Goal: Transaction & Acquisition: Purchase product/service

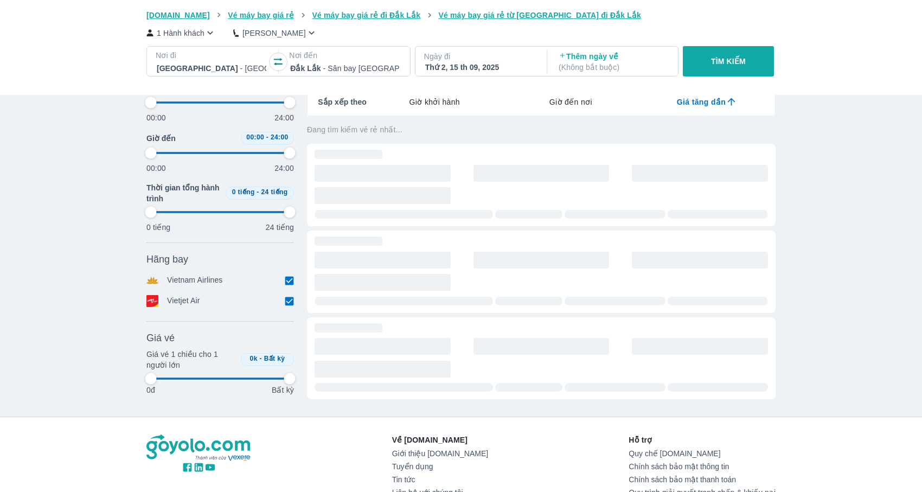
scroll to position [0, 62]
type input "97.9166666666667"
checkbox input "false"
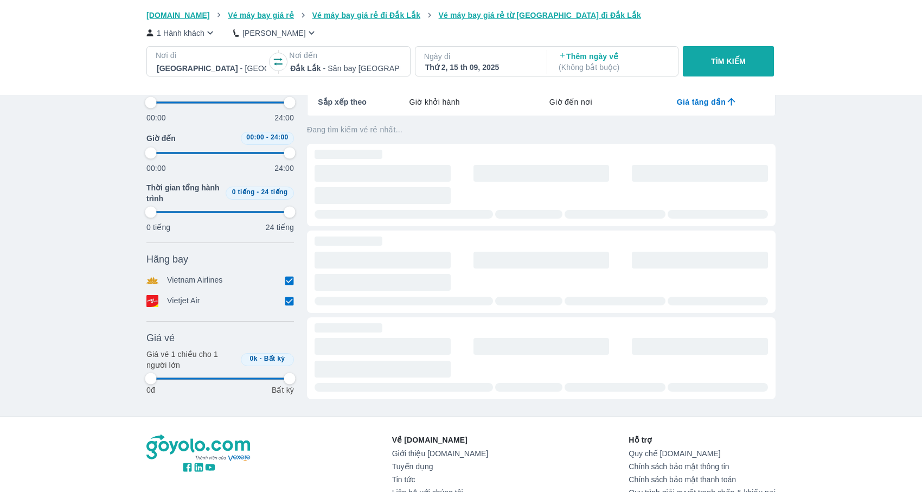
checkbox input "false"
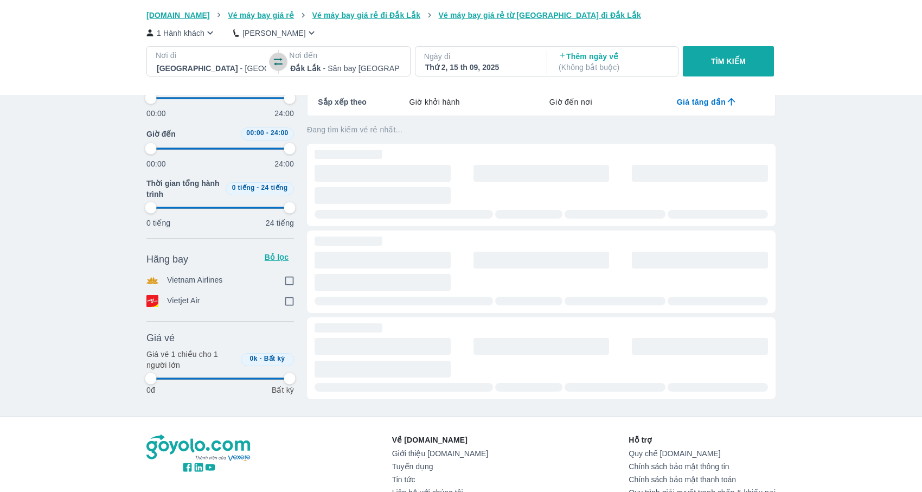
click at [283, 60] on icon "button" at bounding box center [278, 61] width 11 height 11
click at [226, 67] on div at bounding box center [212, 68] width 110 height 13
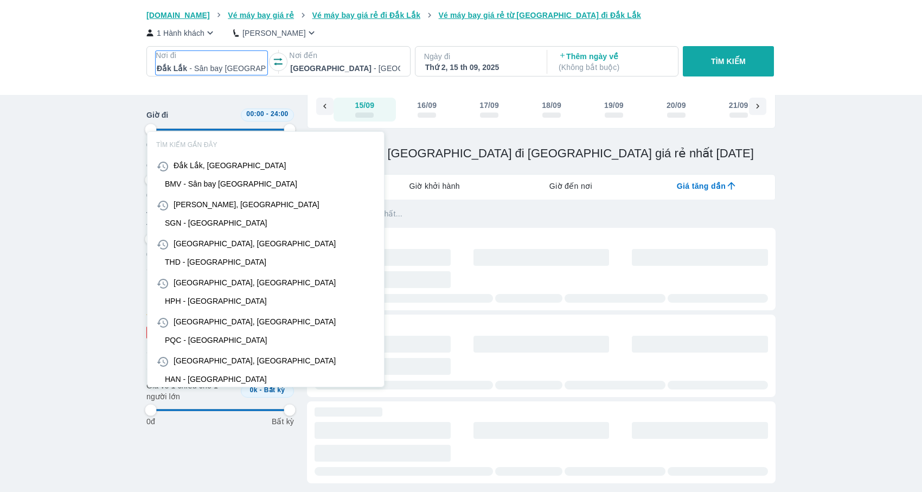
scroll to position [62, 0]
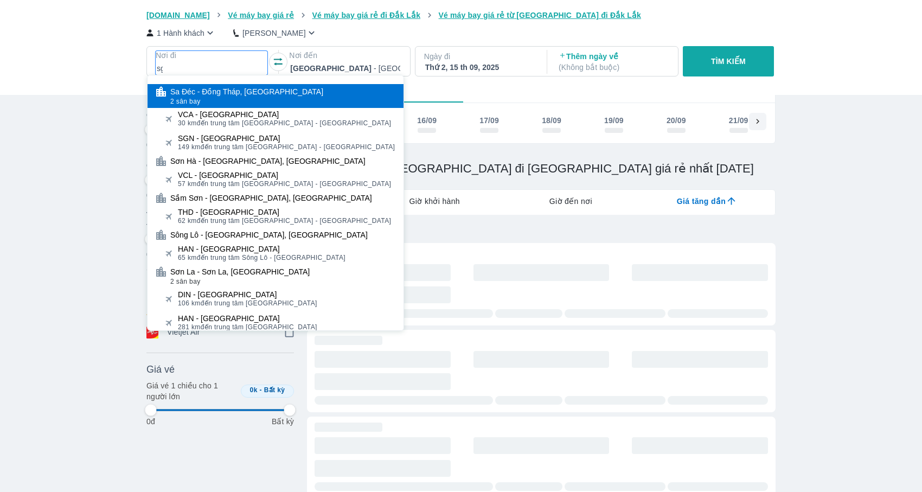
type input "sgn"
type input "97.9166666666667"
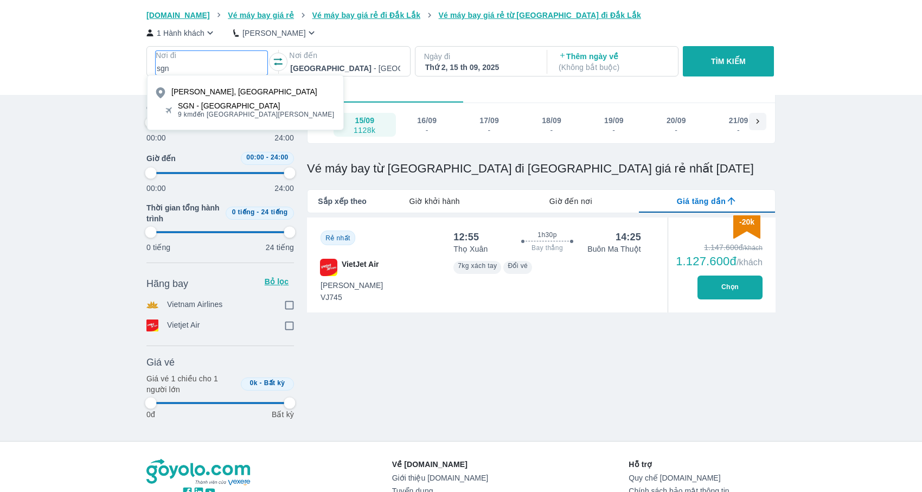
type input "sgn"
click at [224, 122] on div "[GEOGRAPHIC_DATA], [GEOGRAPHIC_DATA] - [GEOGRAPHIC_DATA] 9 km đến [GEOGRAPHIC_D…" at bounding box center [245, 102] width 197 height 55
type input "97.9166666666667"
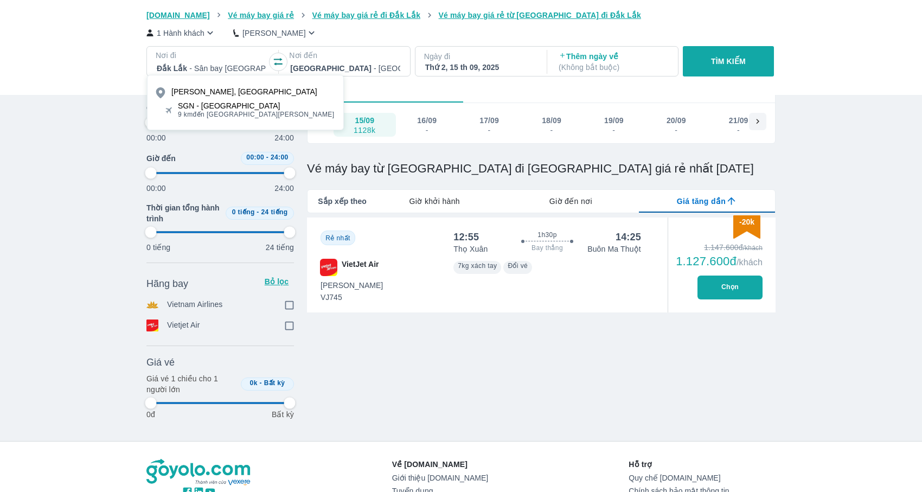
checkbox input "true"
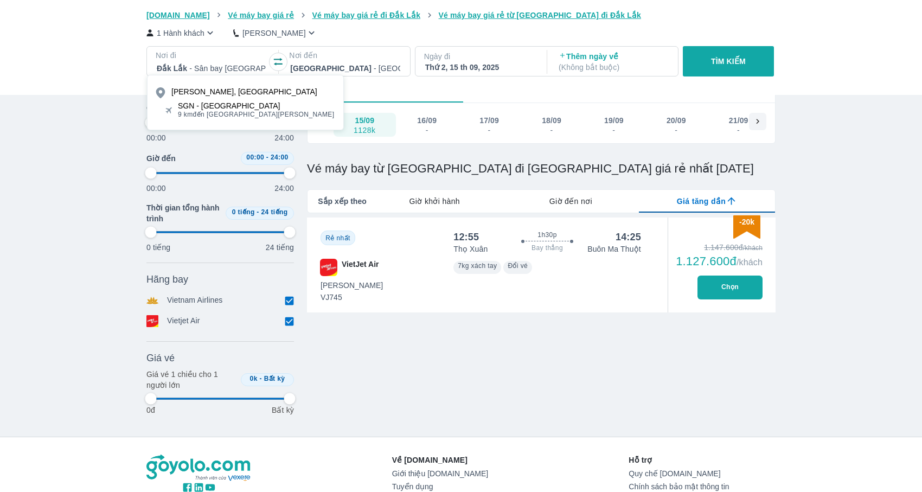
type input "97.9166666666667"
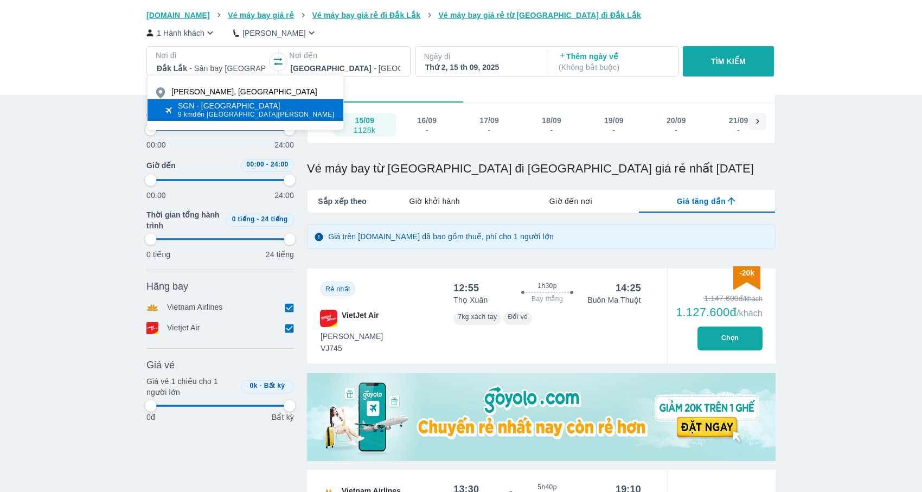
click at [228, 118] on span "9 km đến trung tâm [GEOGRAPHIC_DATA]" at bounding box center [256, 114] width 157 height 9
type input "97.9166666666667"
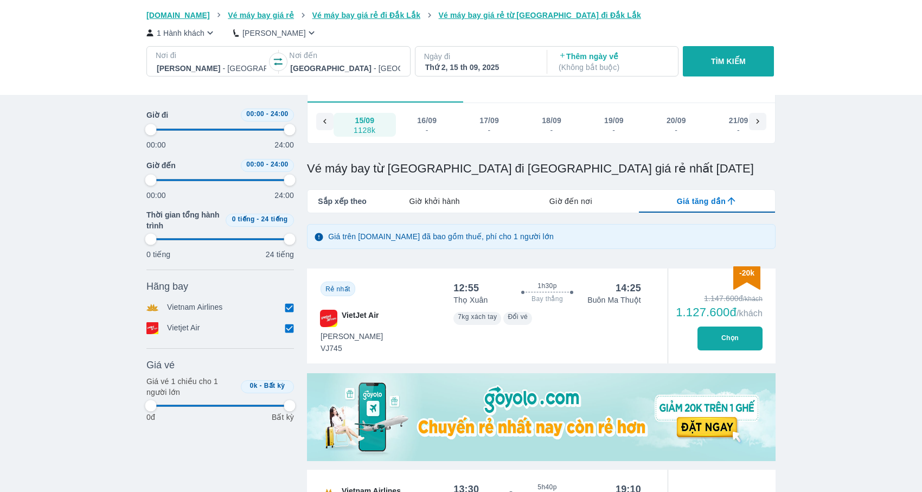
click at [748, 53] on button "TÌM KIẾM" at bounding box center [728, 61] width 91 height 30
type input "97.9166666666667"
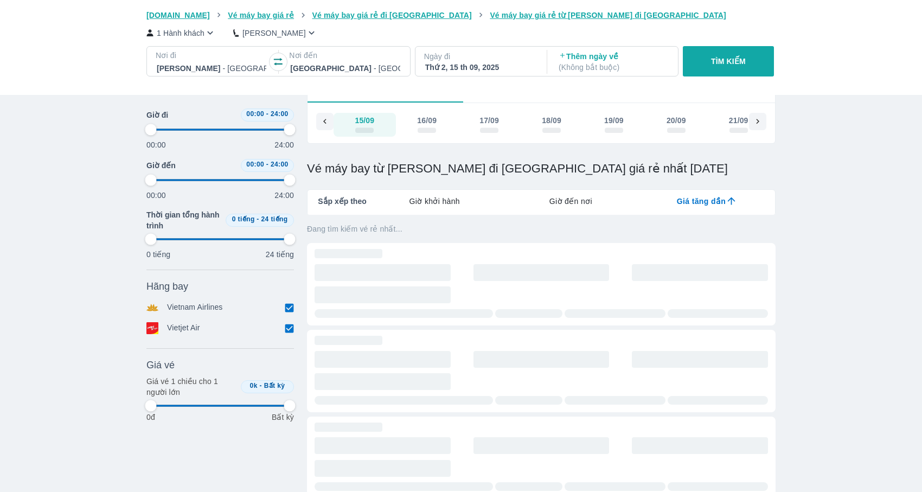
type input "97.9166666666667"
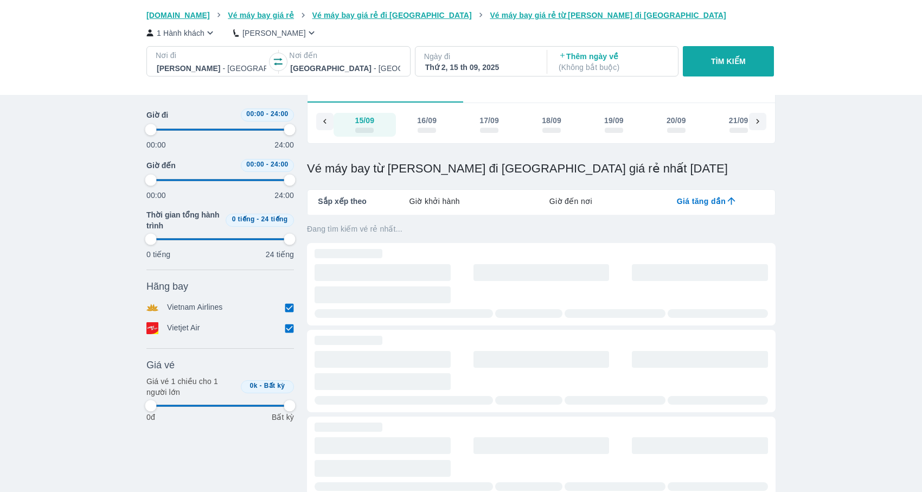
type input "97.9166666666667"
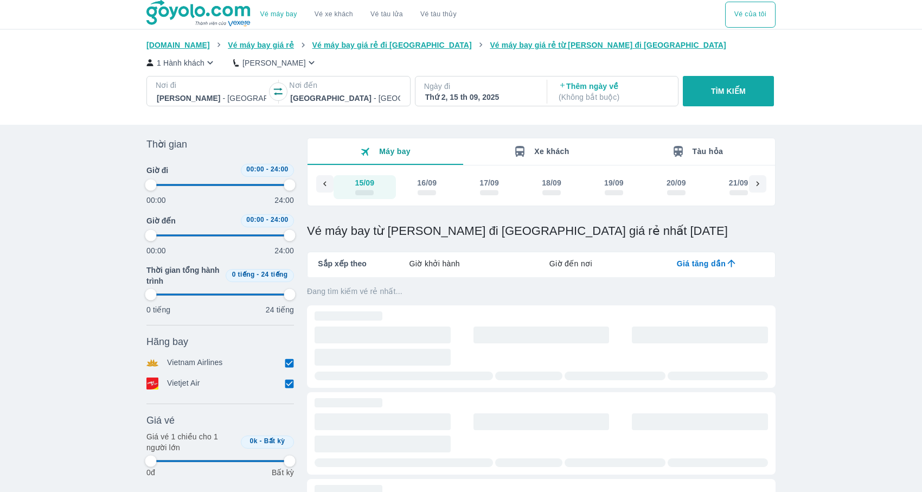
type input "97.9166666666667"
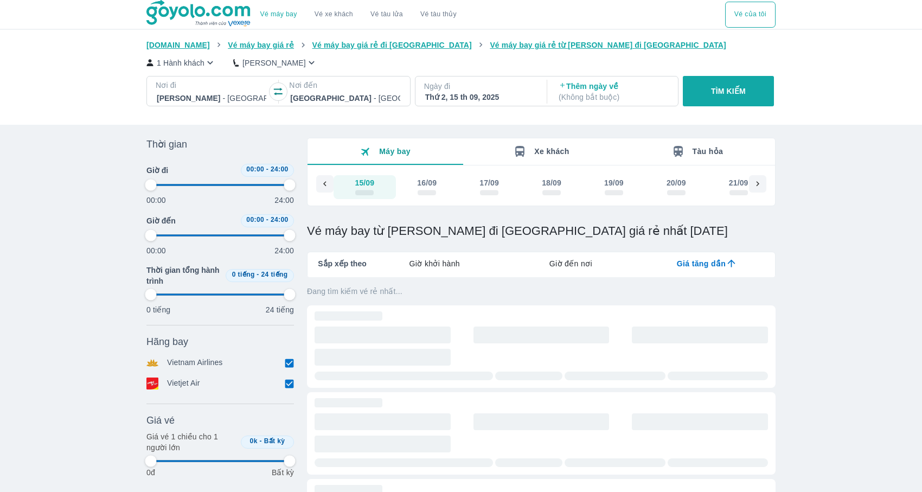
type input "97.9166666666667"
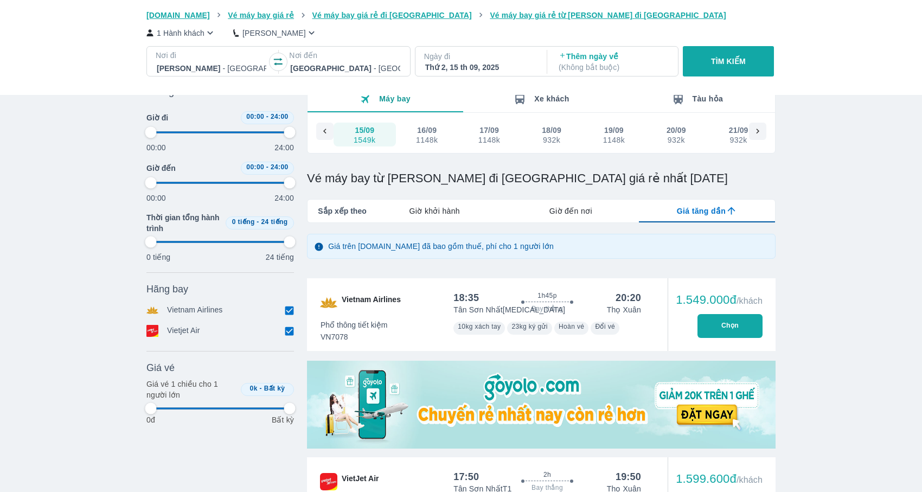
scroll to position [51, 0]
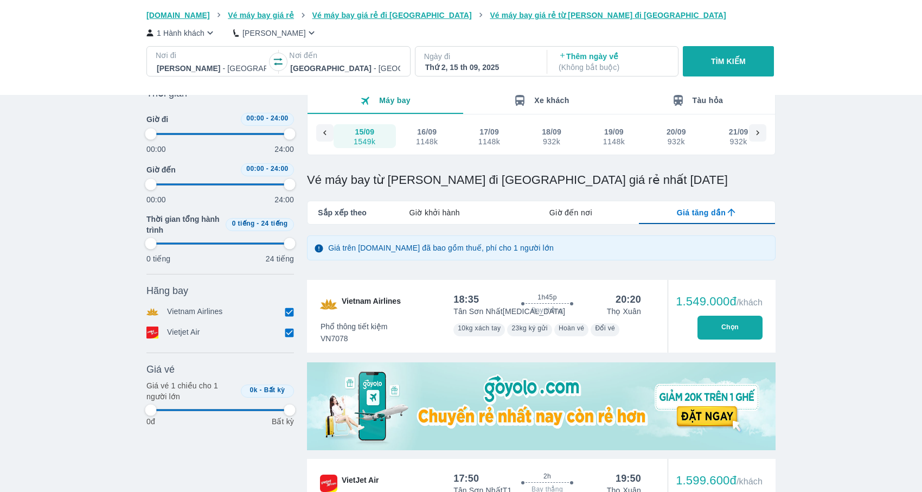
type input "97.9166666666667"
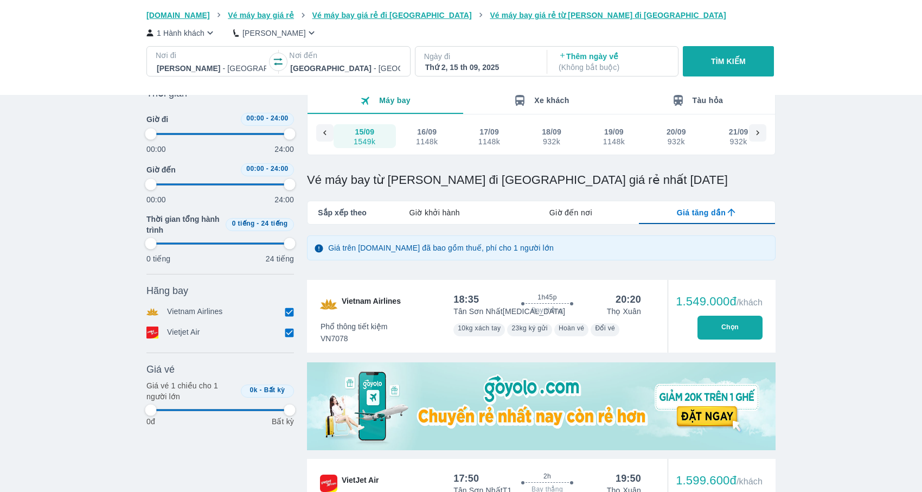
type input "97.9166666666667"
click at [287, 313] on input "checkbox" at bounding box center [289, 312] width 10 height 10
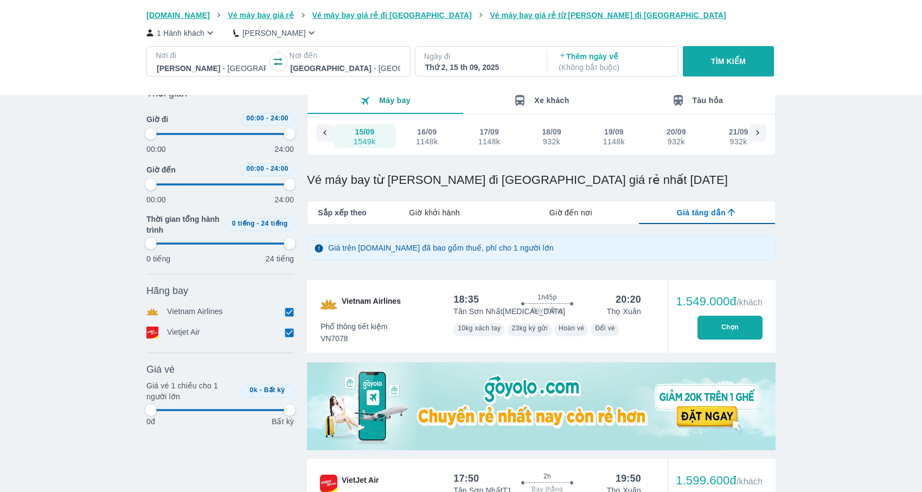
checkbox input "false"
type input "97.9166666666667"
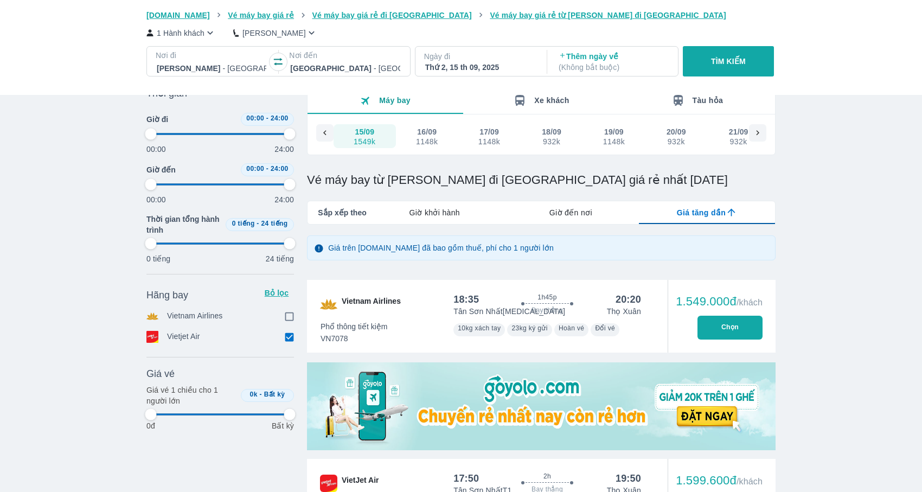
type input "97.9166666666667"
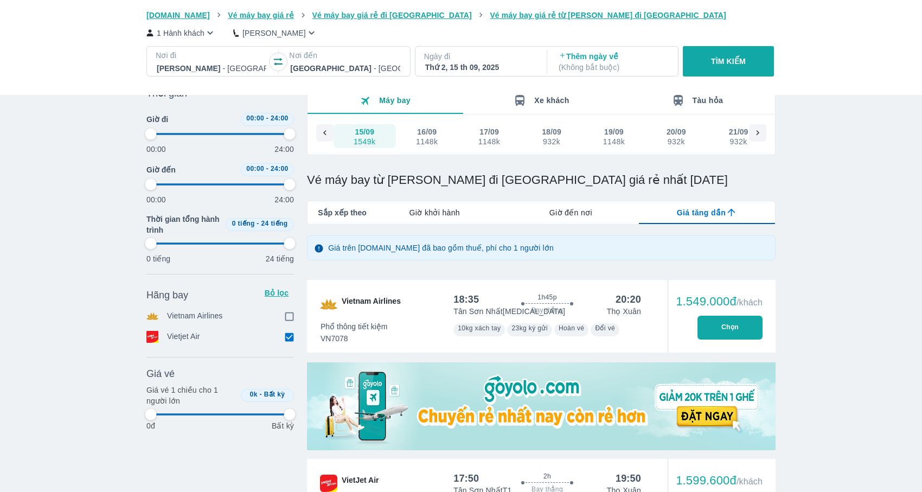
type input "97.9166666666667"
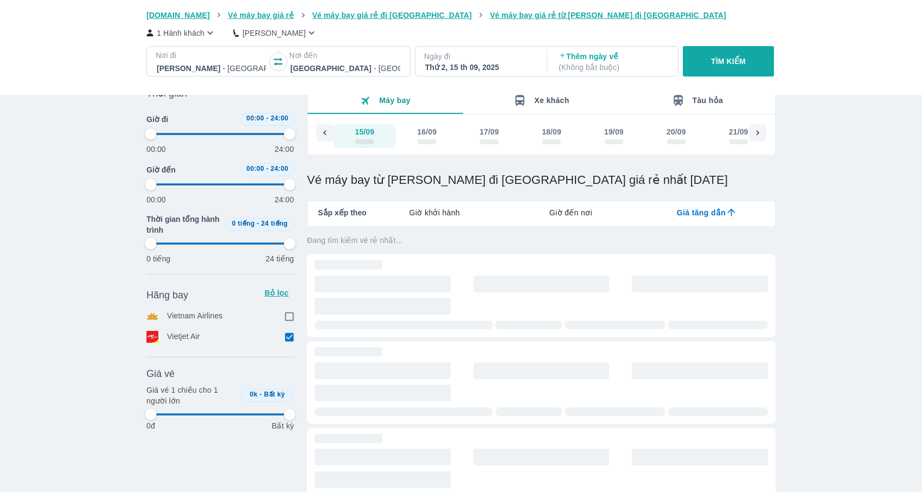
type input "97.9166666666667"
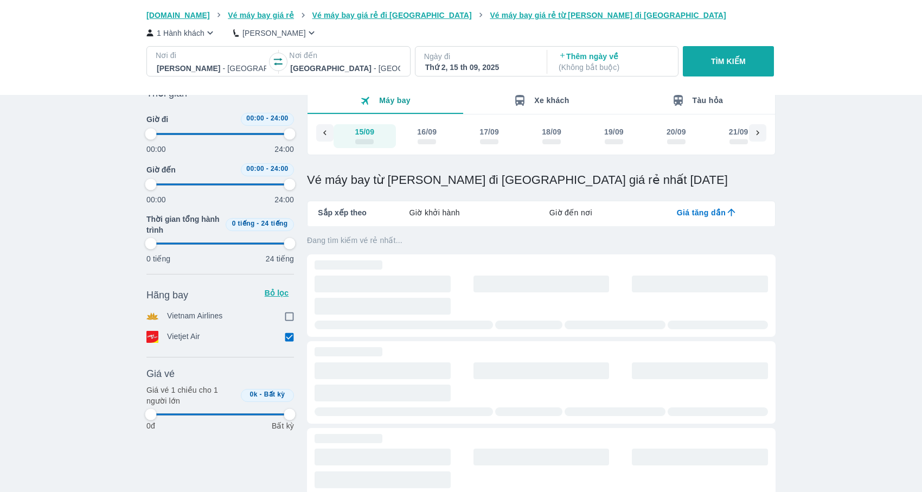
type input "97.9166666666667"
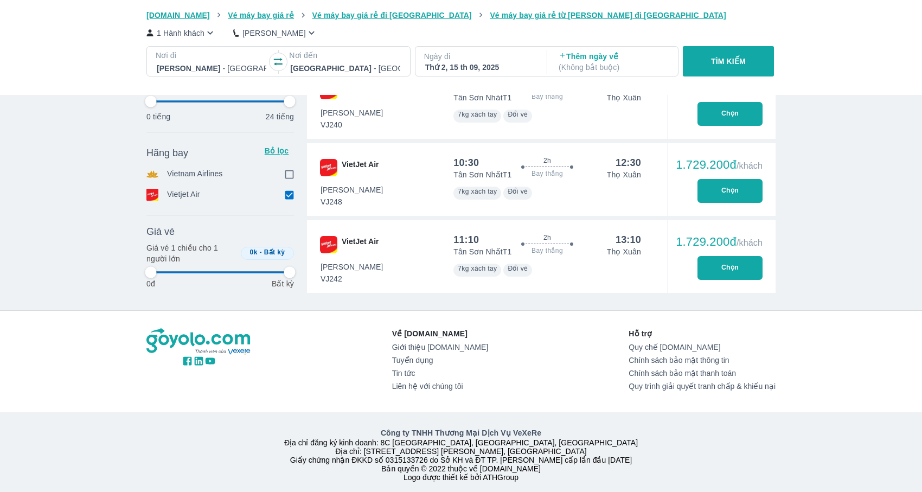
type input "97.9166666666667"
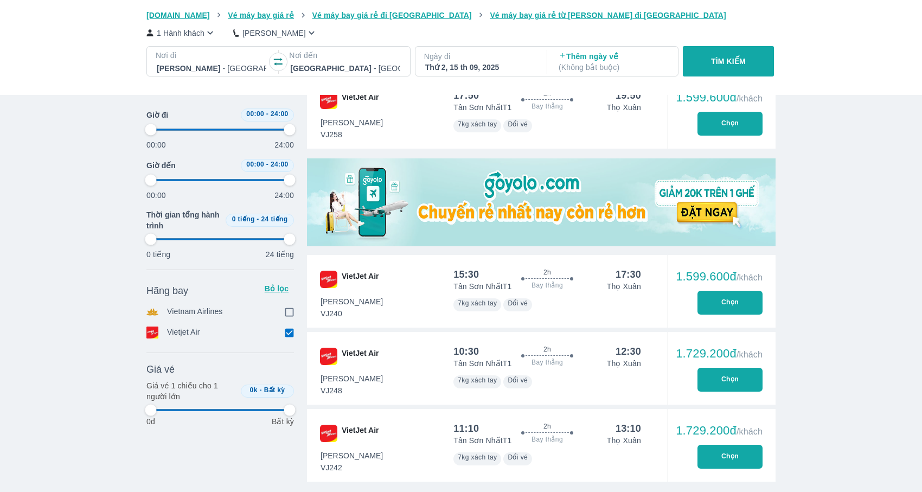
scroll to position [0, 0]
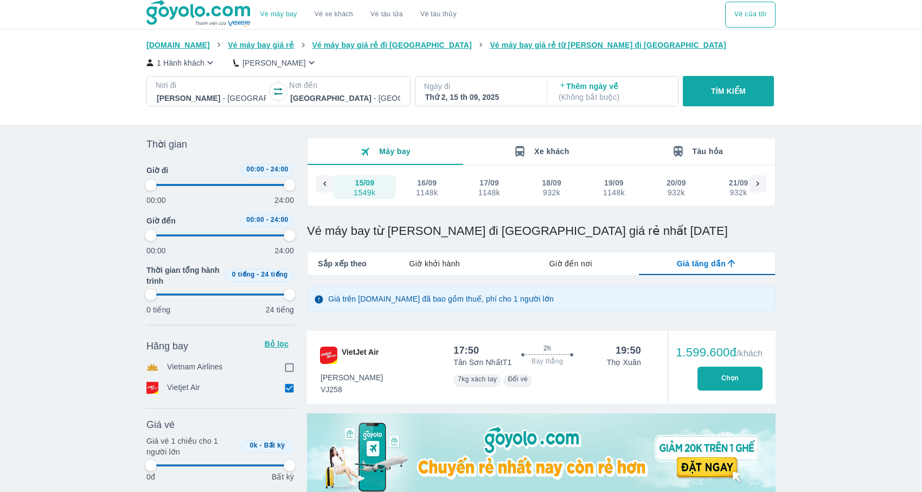
type input "97.9166666666667"
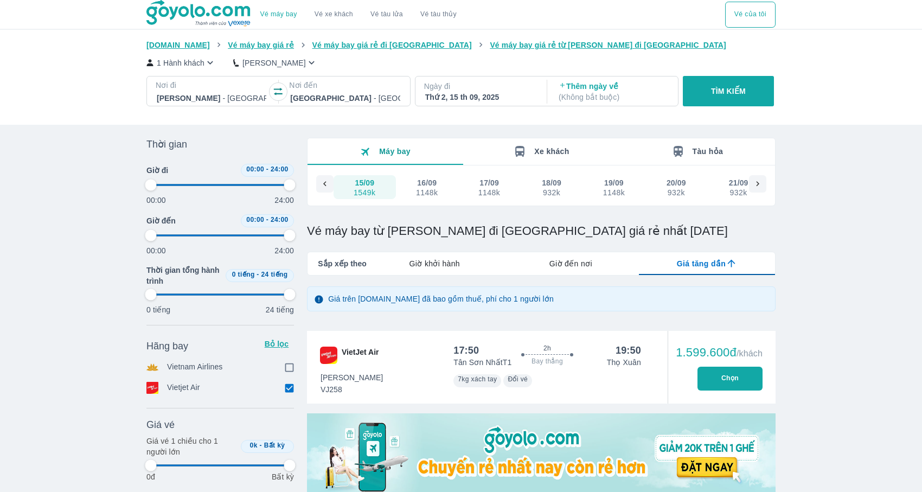
type input "97.9166666666667"
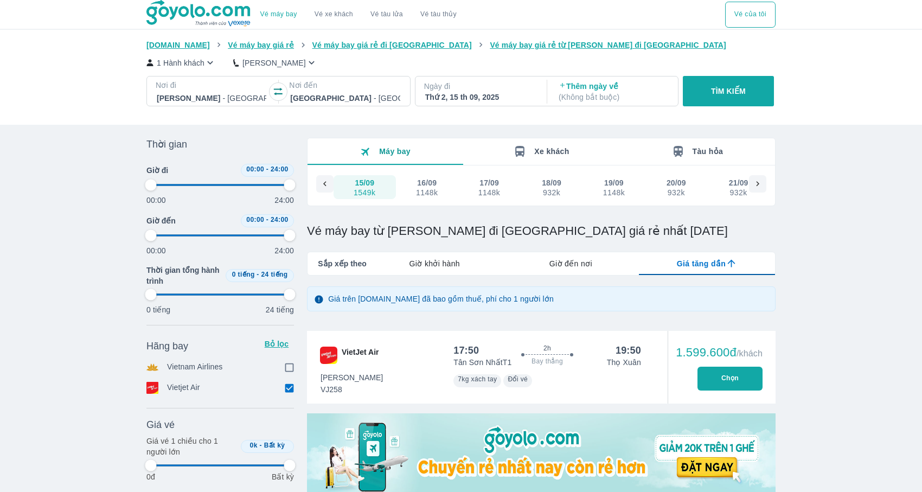
type input "97.9166666666667"
click at [710, 83] on button "TÌM KIẾM" at bounding box center [728, 91] width 91 height 30
type input "97.9166666666667"
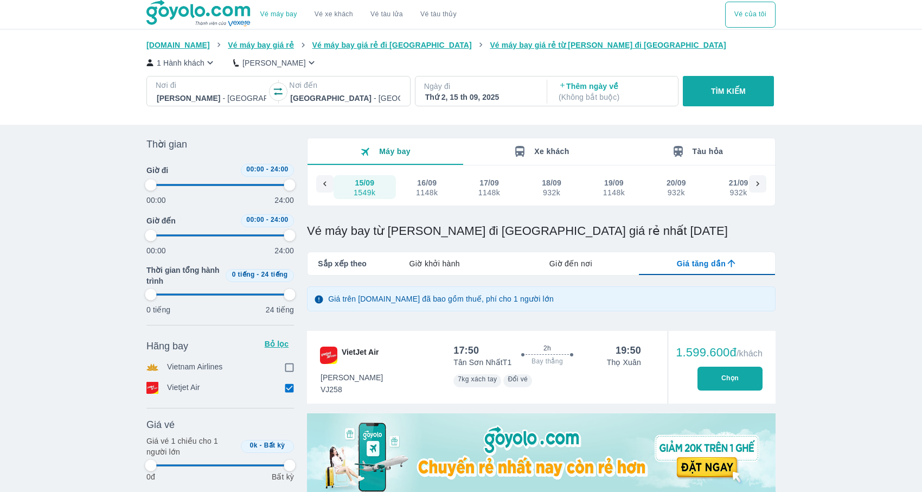
type input "97.9166666666667"
checkbox input "true"
type input "97.9166666666667"
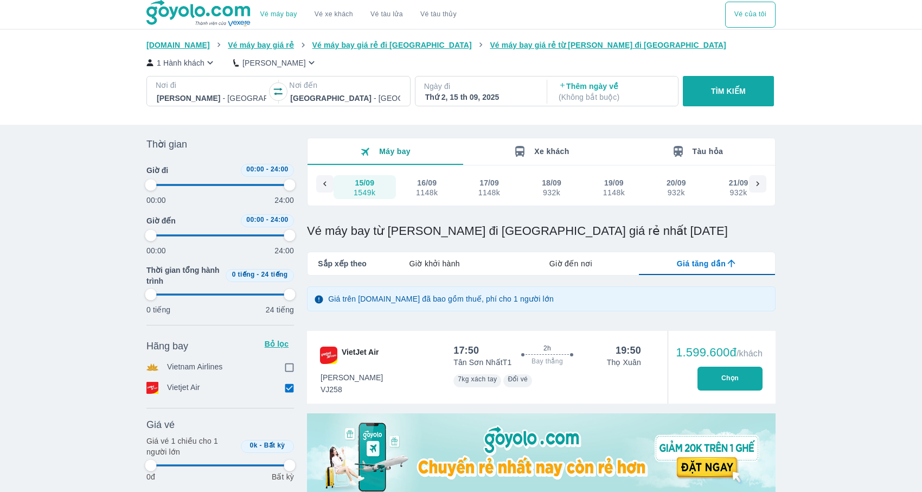
type input "97.9166666666667"
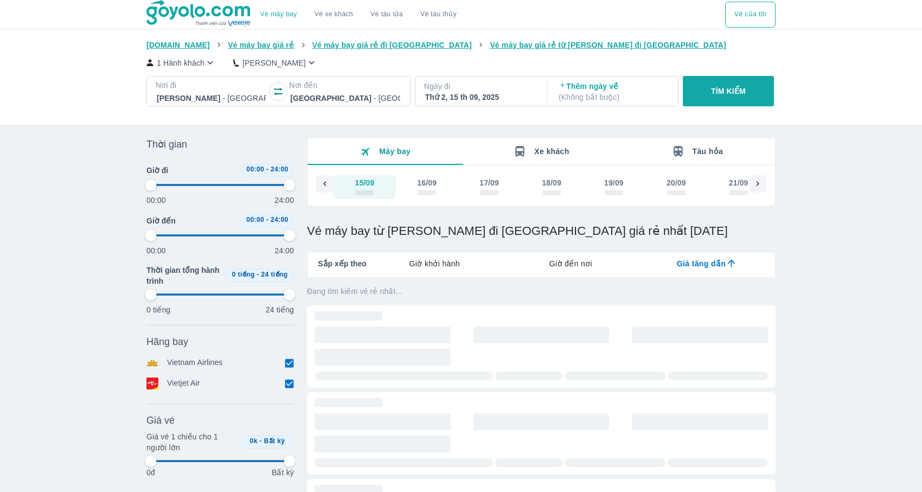
type input "97.9166666666667"
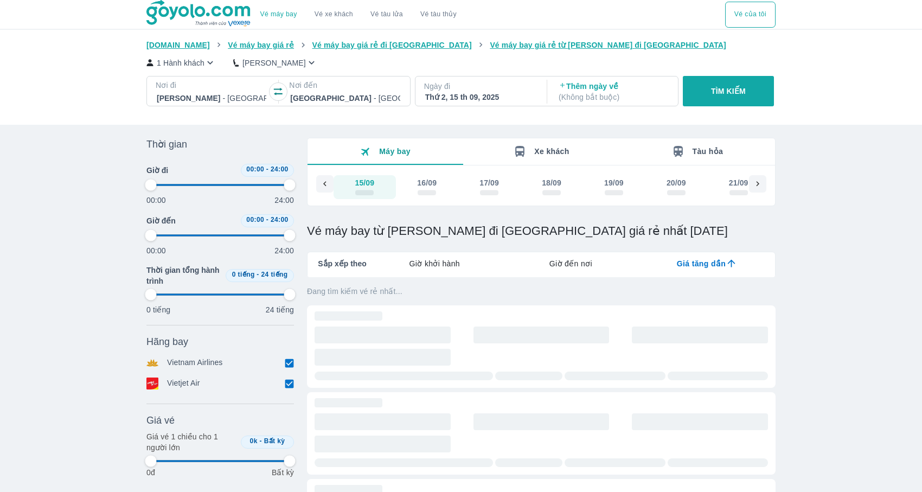
type input "97.9166666666667"
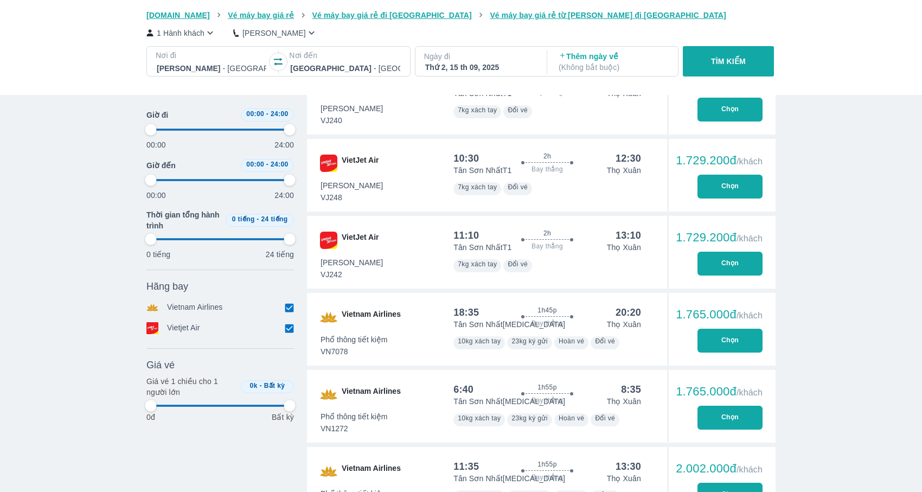
type input "97.9166666666667"
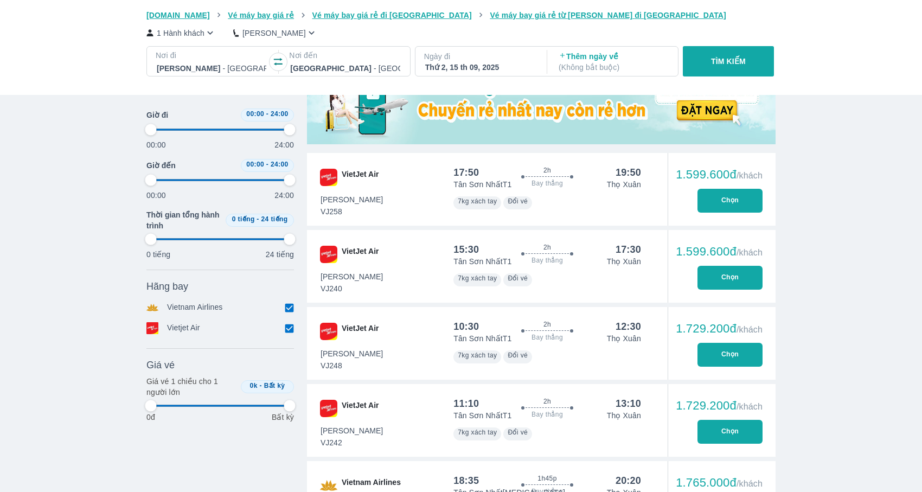
type input "97.9166666666667"
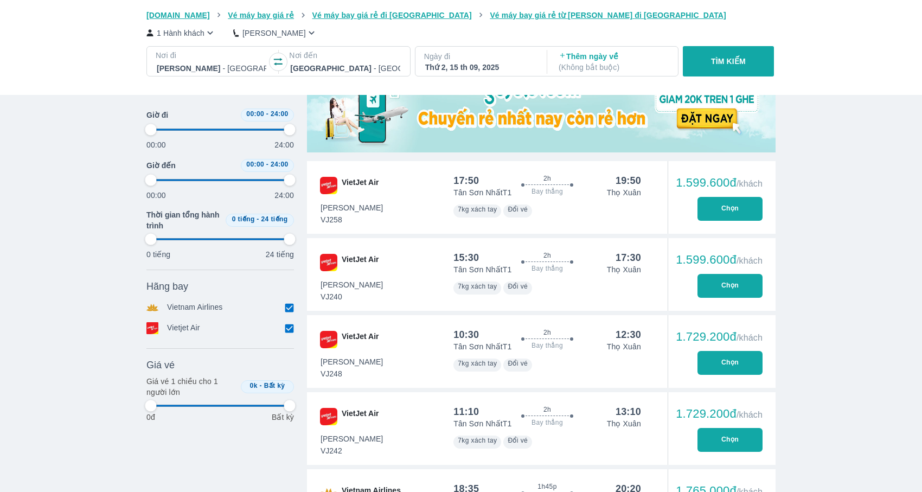
type input "97.9166666666667"
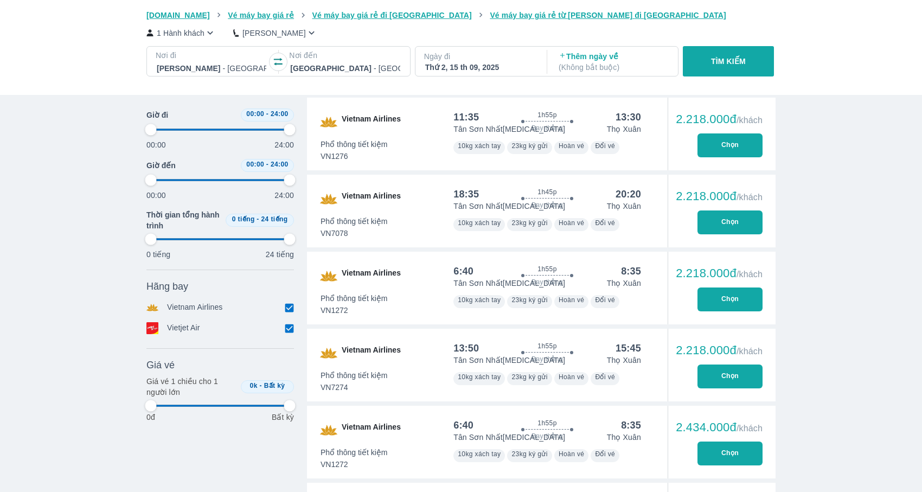
type input "97.9166666666667"
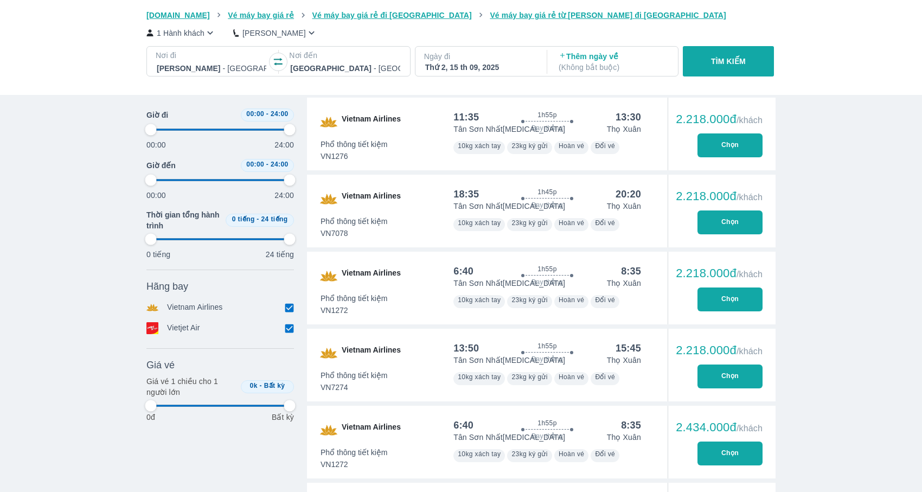
type input "97.9166666666667"
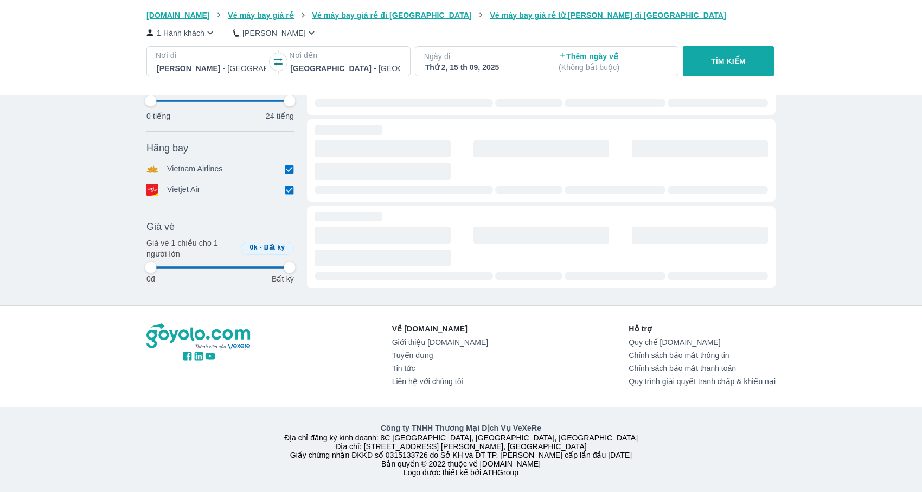
type input "97.9166666666667"
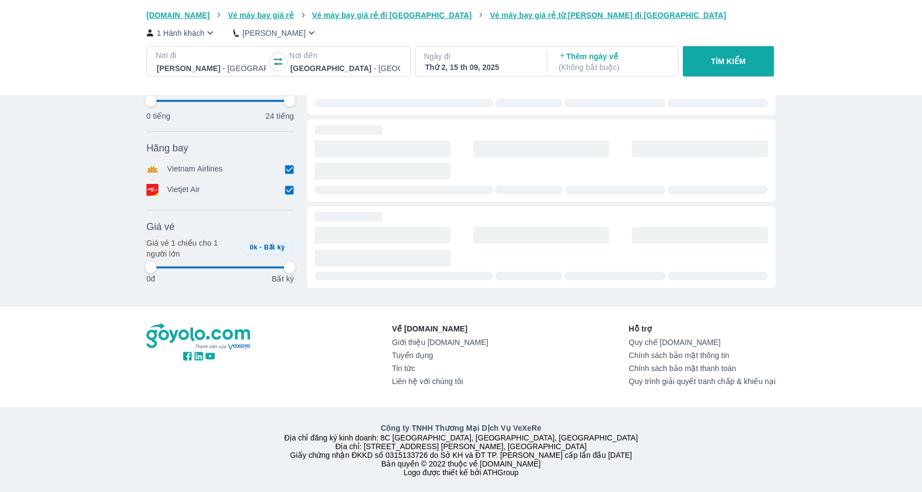
type input "97.9166666666667"
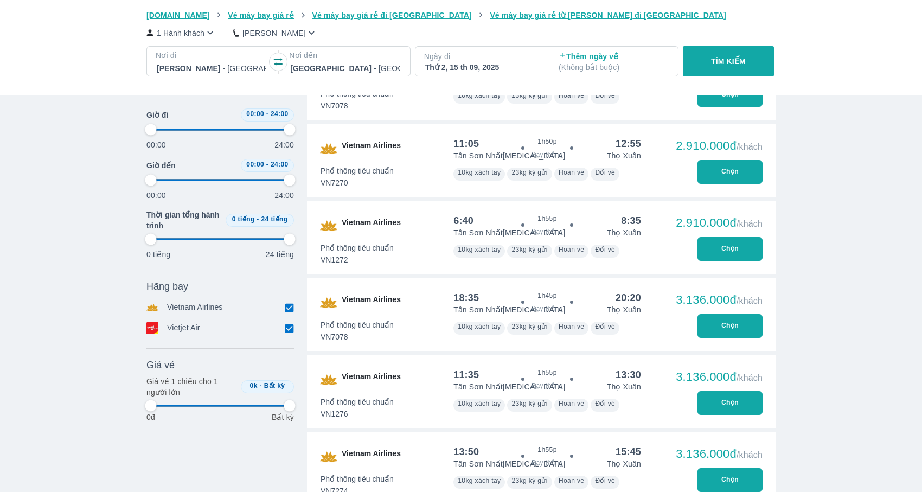
type input "97.9166666666667"
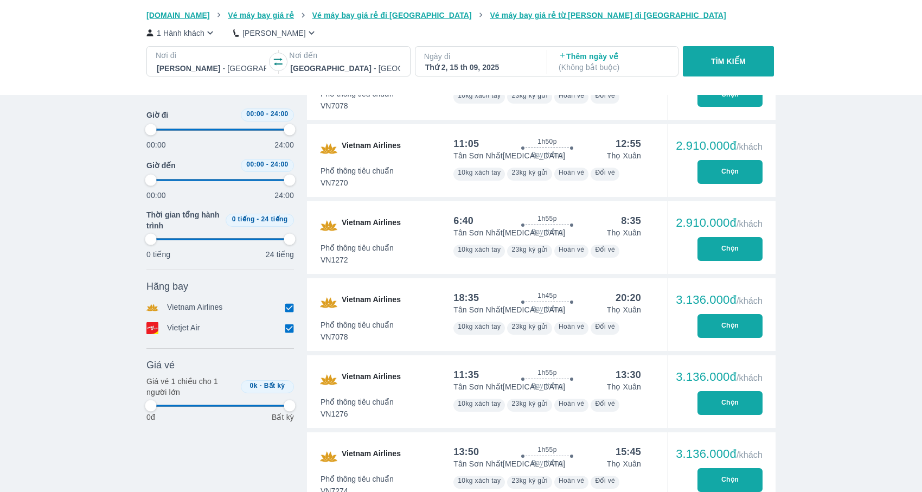
type input "97.9166666666667"
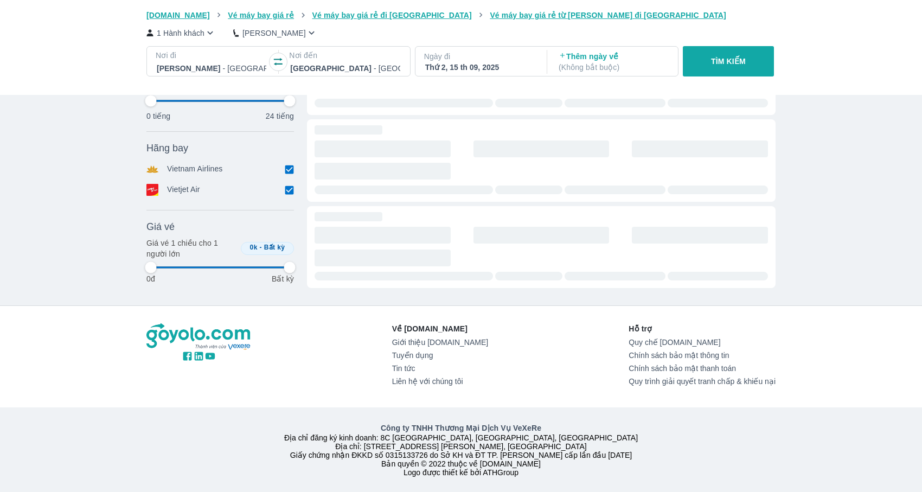
type input "97.9166666666667"
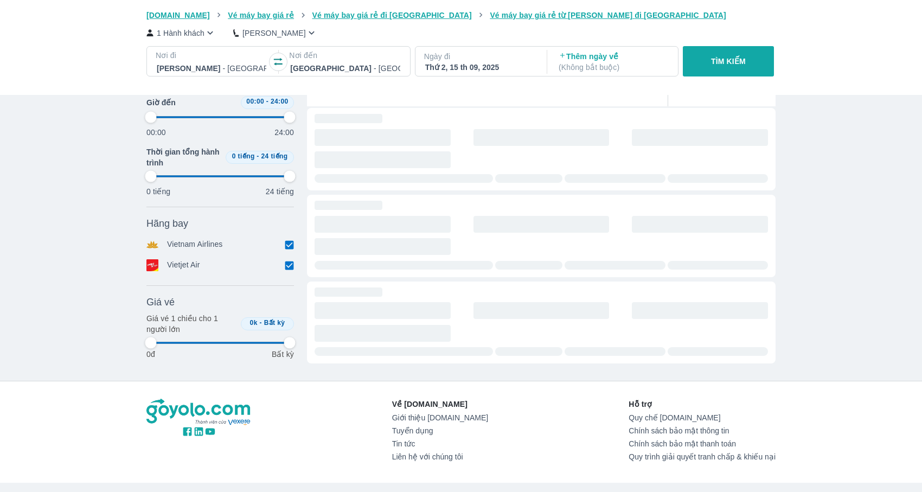
type input "97.9166666666667"
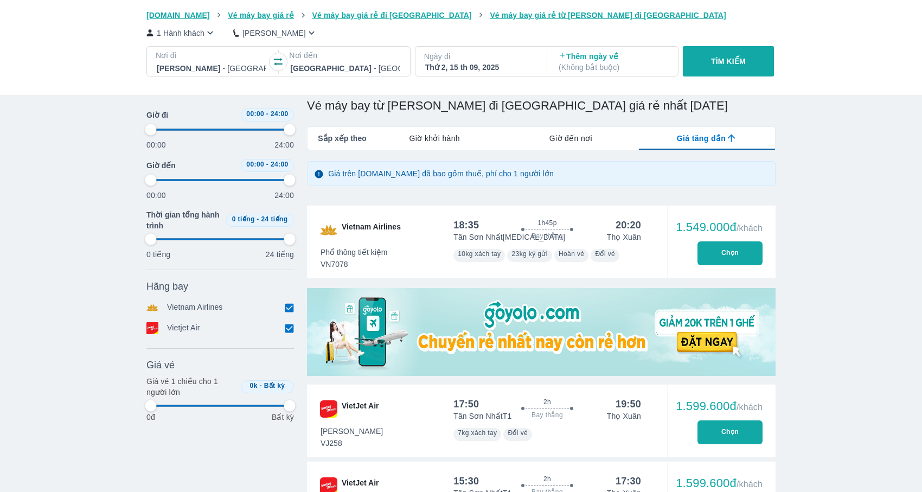
scroll to position [22, 0]
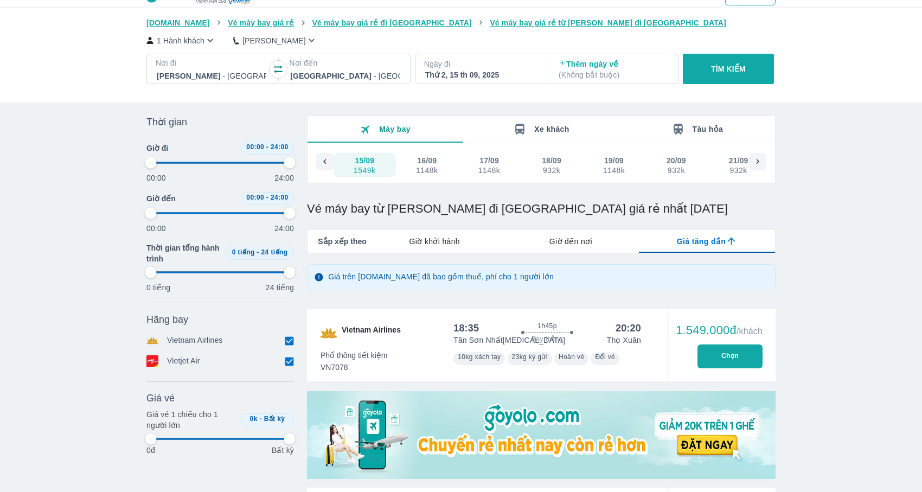
type input "97.9166666666667"
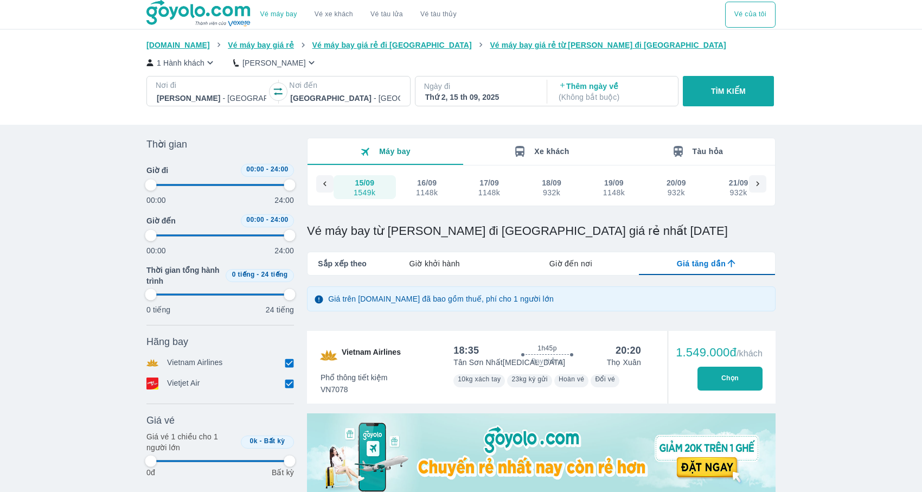
type input "97.9166666666667"
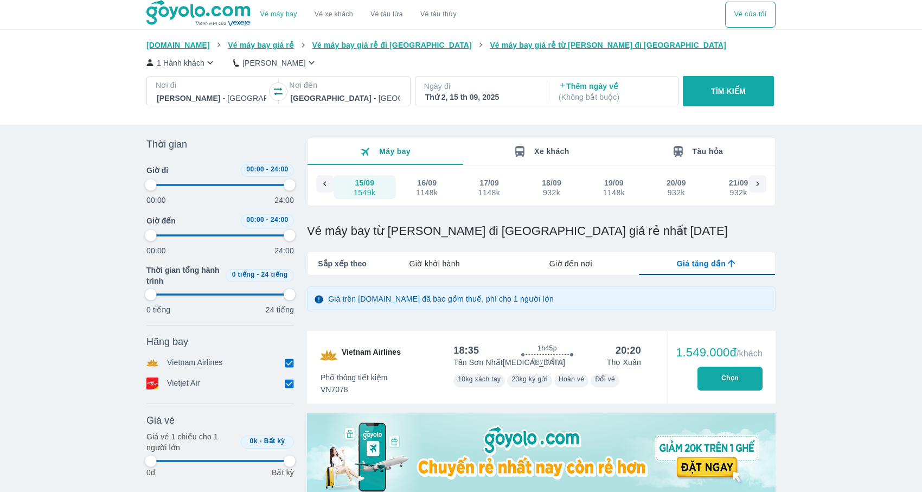
type input "97.9166666666667"
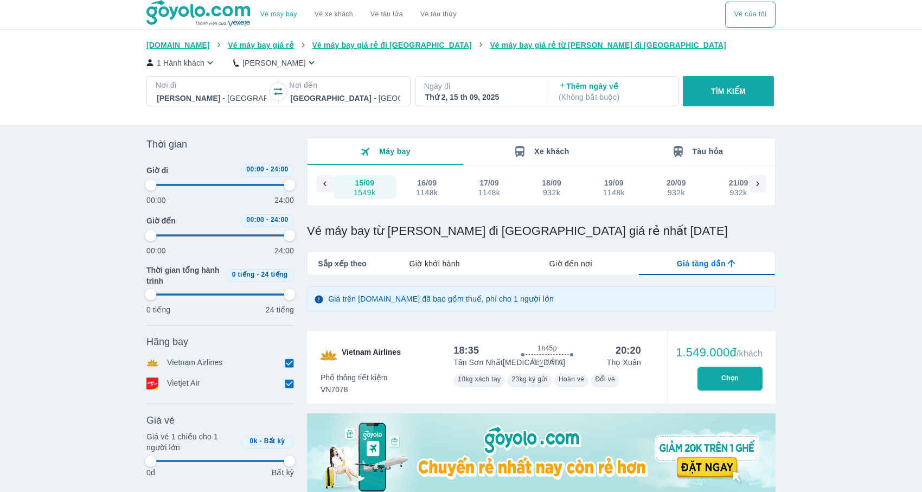
type input "97.9166666666667"
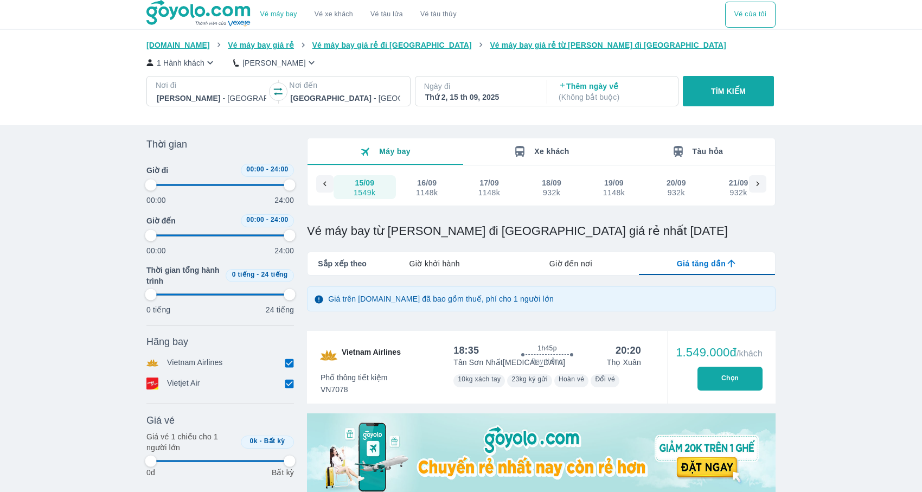
type input "97.9166666666667"
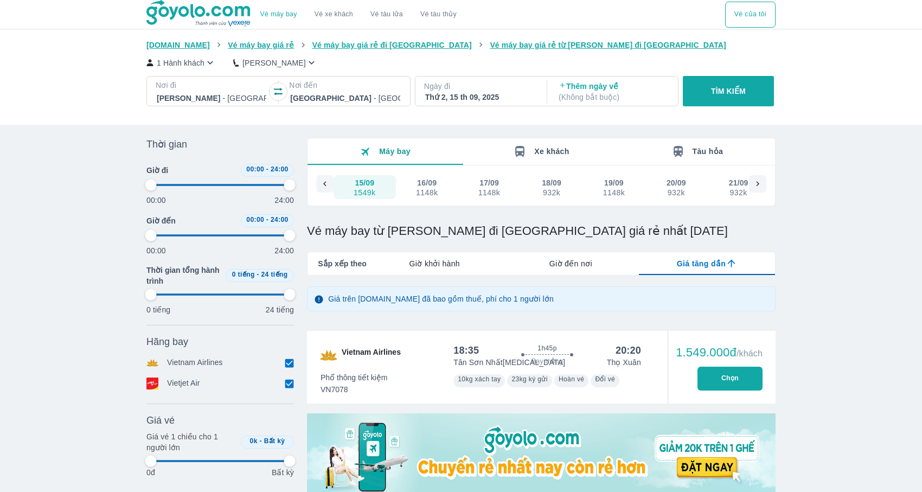
type input "97.9166666666667"
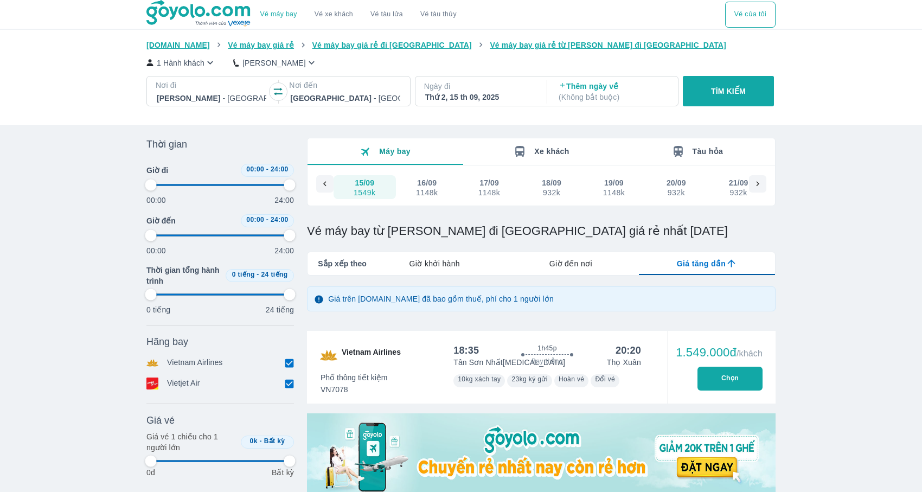
type input "97.9166666666667"
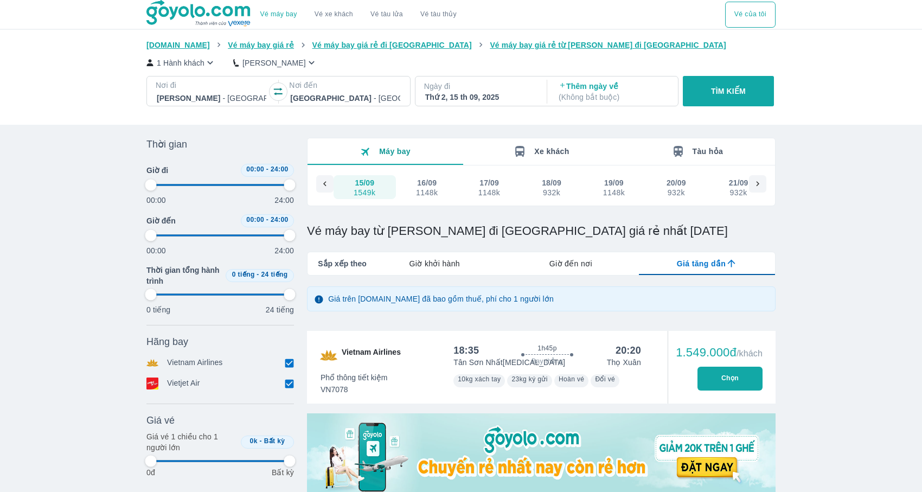
type input "97.9166666666667"
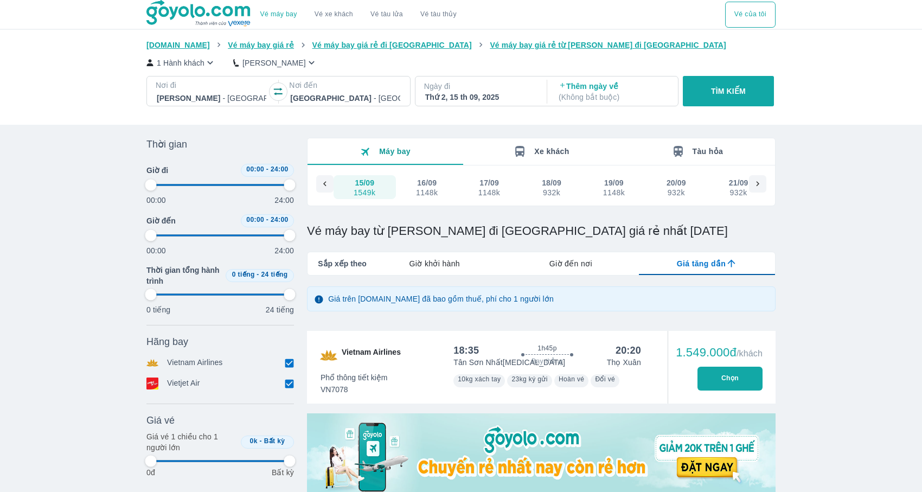
type input "97.9166666666667"
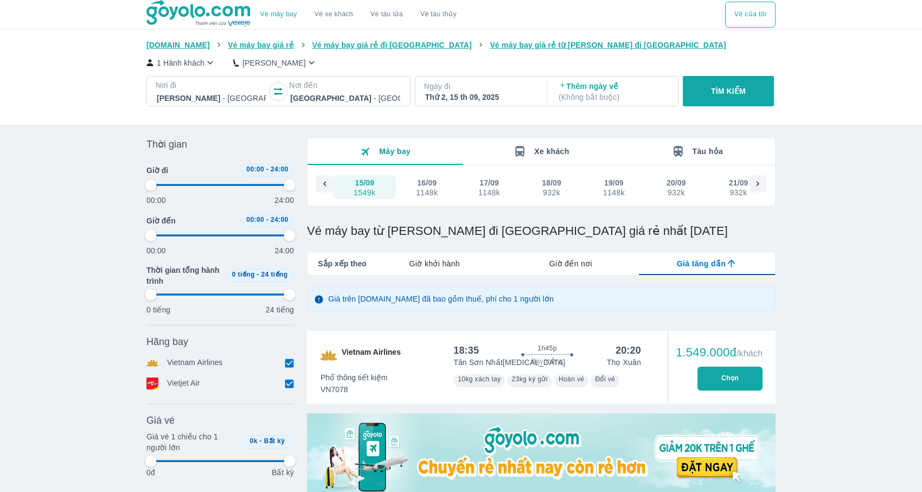
type input "97.9166666666667"
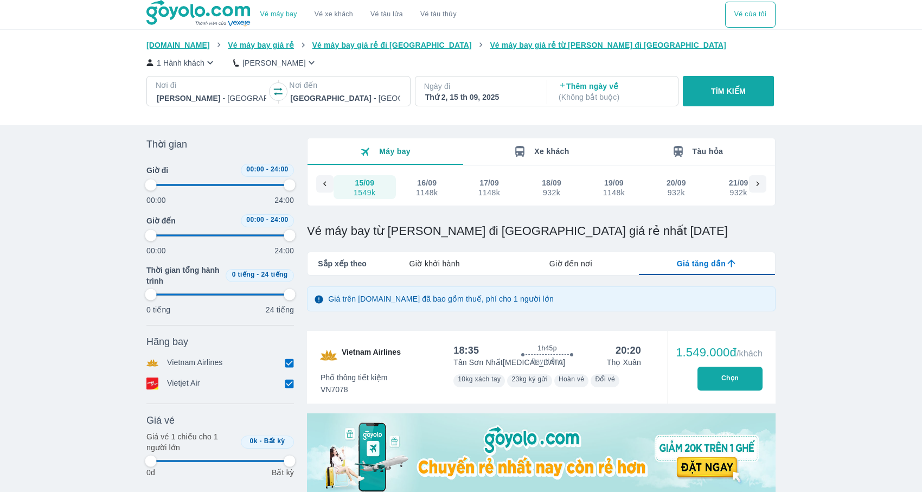
type input "97.9166666666667"
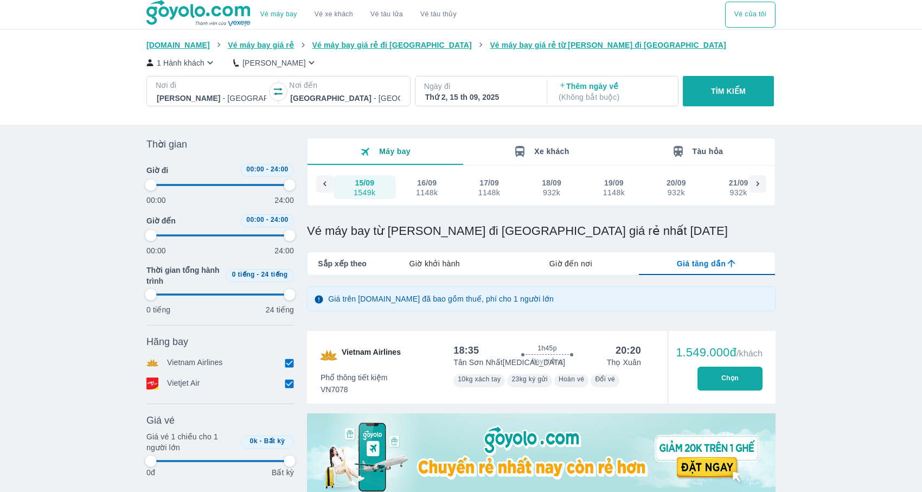
type input "97.9166666666667"
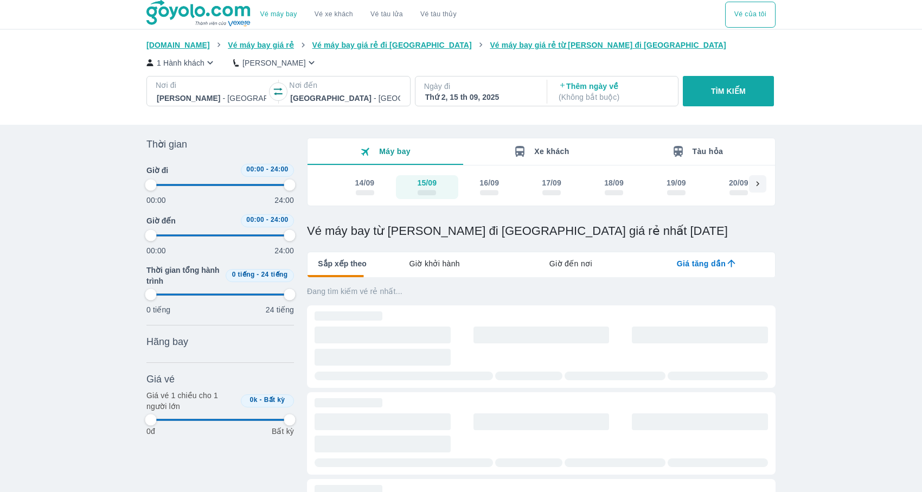
type input "97.9166666666667"
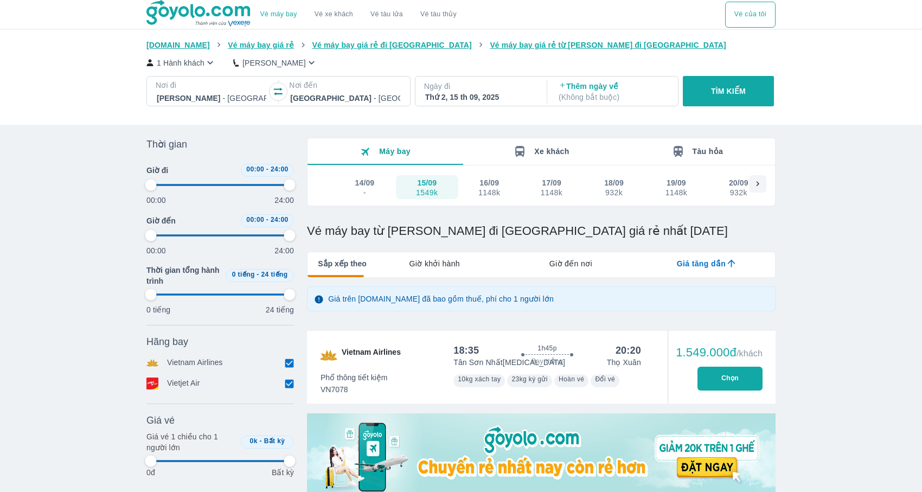
type input "97.9166666666667"
click at [712, 88] on p "TÌM KIẾM" at bounding box center [728, 91] width 35 height 11
type input "97.9166666666667"
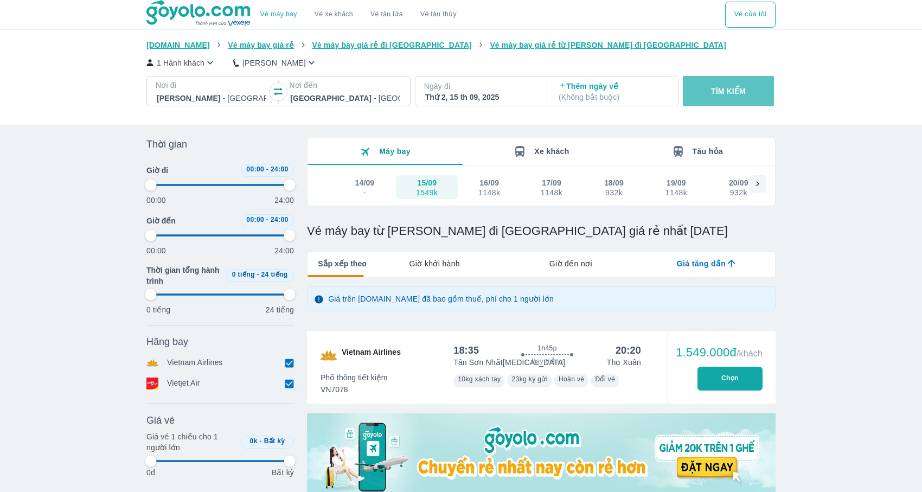
type input "97.9166666666667"
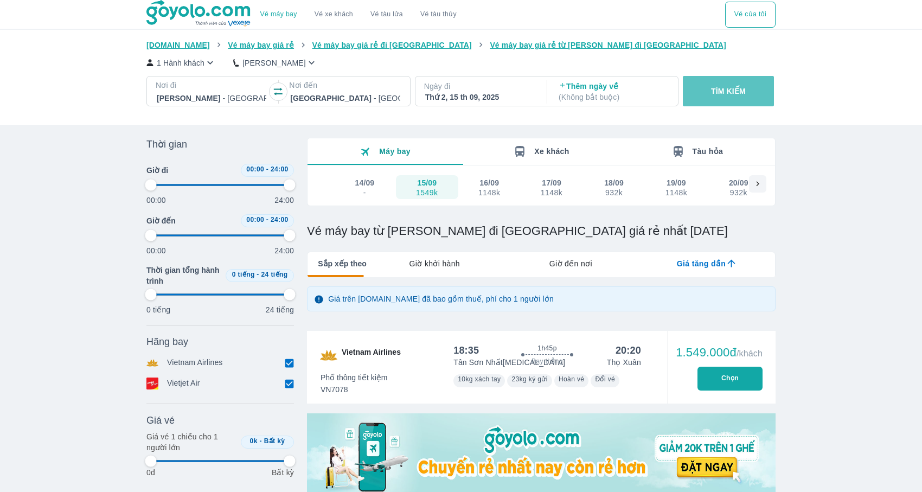
type input "97.9166666666667"
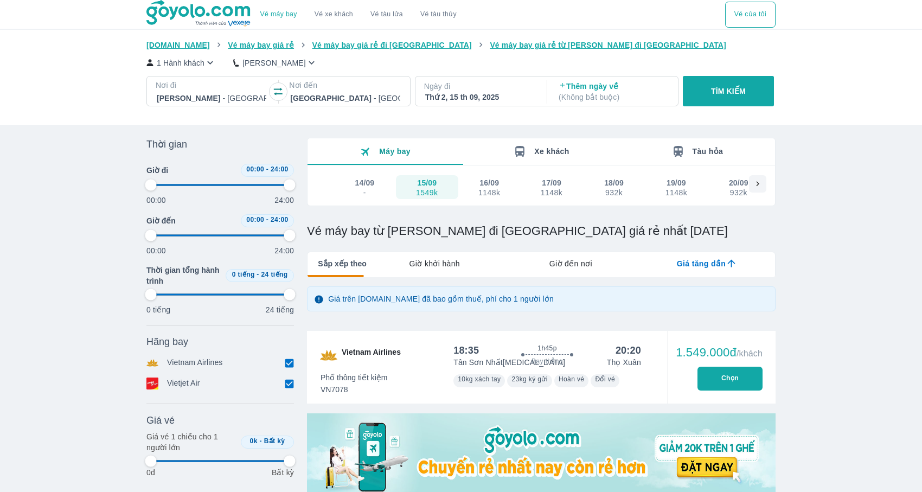
type input "97.9166666666667"
click at [738, 96] on button "TÌM KIẾM" at bounding box center [728, 91] width 91 height 30
type input "97.9166666666667"
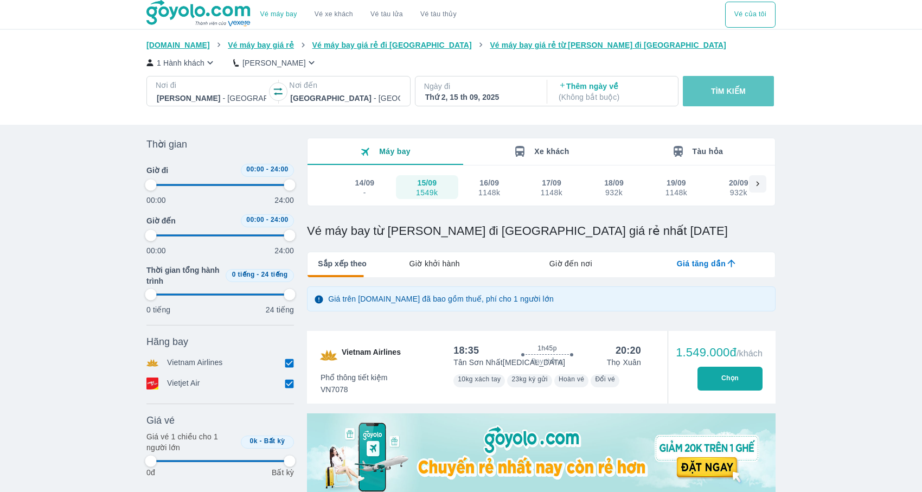
type input "97.9166666666667"
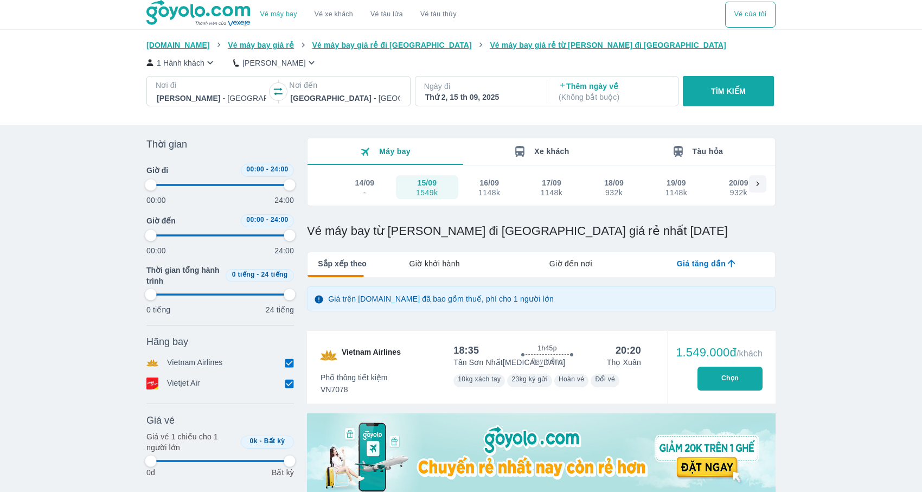
type input "97.9166666666667"
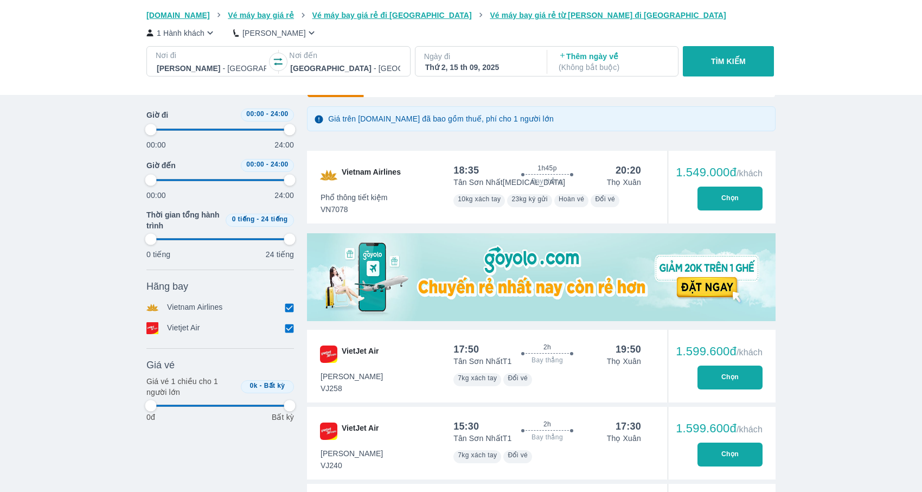
type input "97.9166666666667"
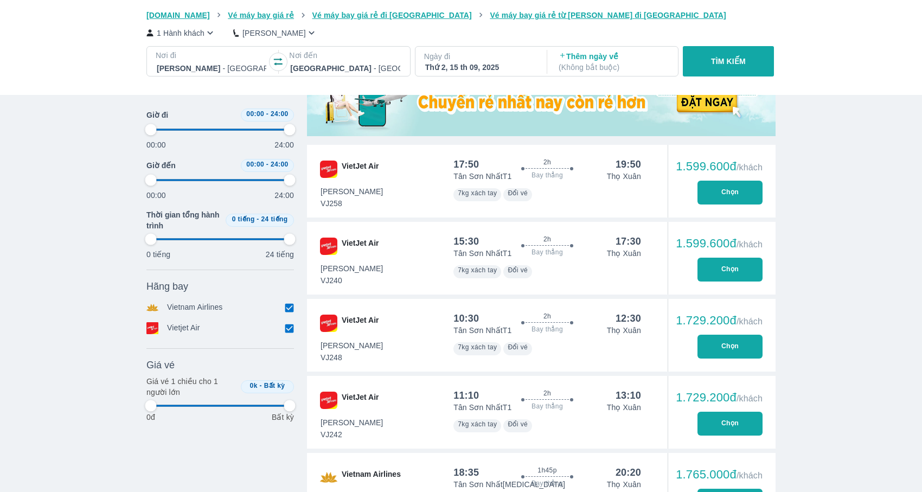
scroll to position [371, 0]
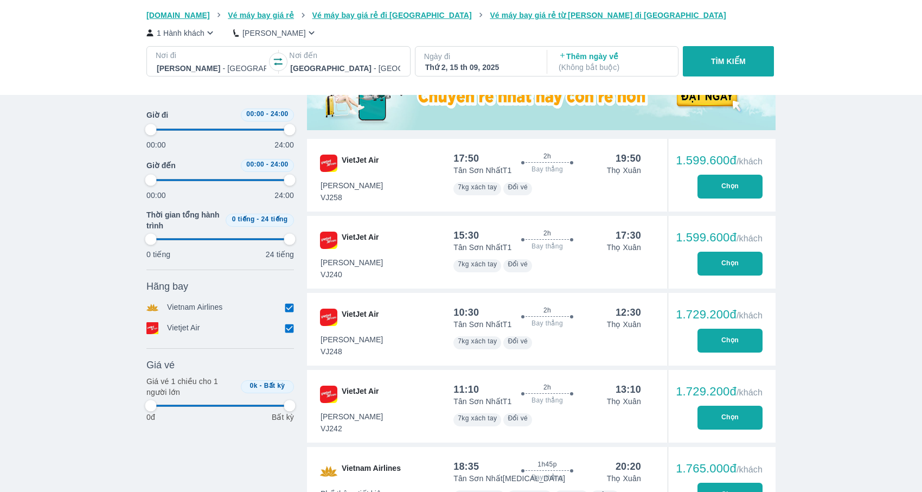
type input "97.9166666666667"
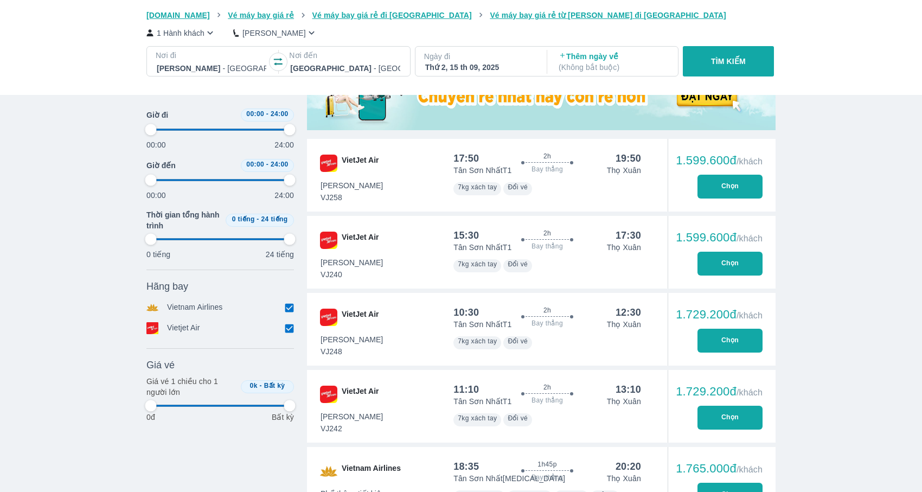
type input "97.9166666666667"
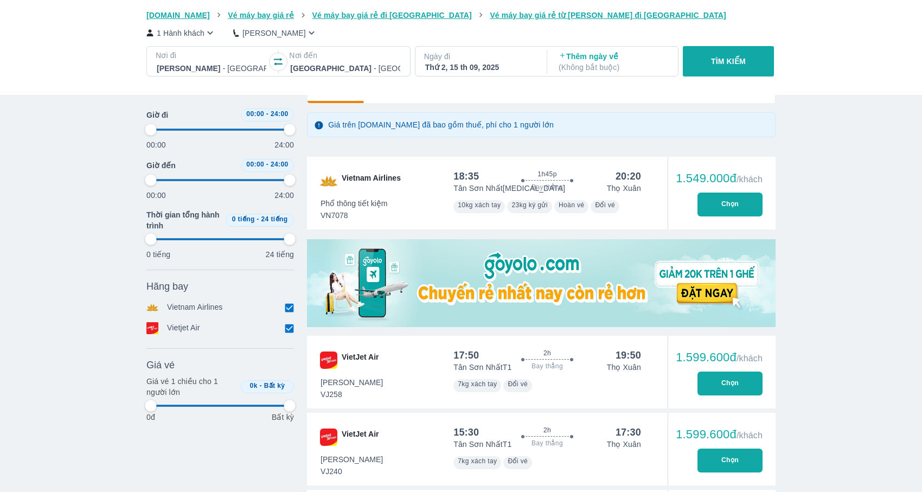
scroll to position [0, 0]
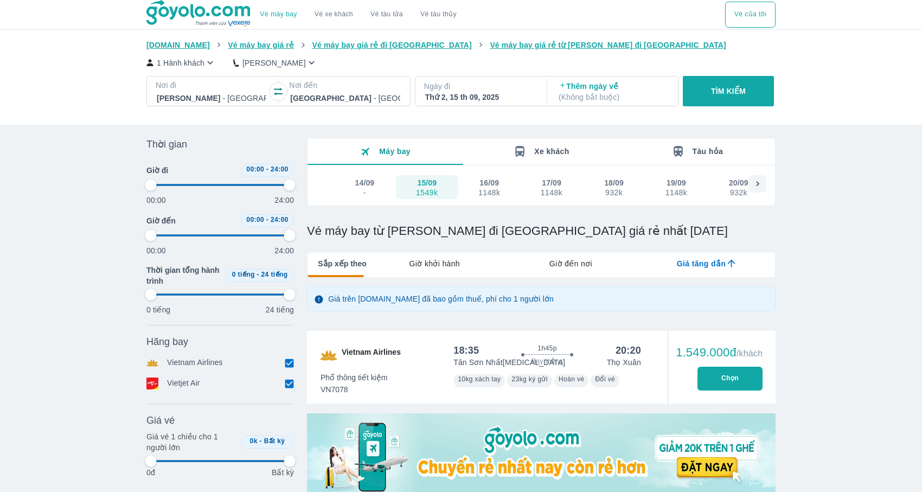
type input "97.9166666666667"
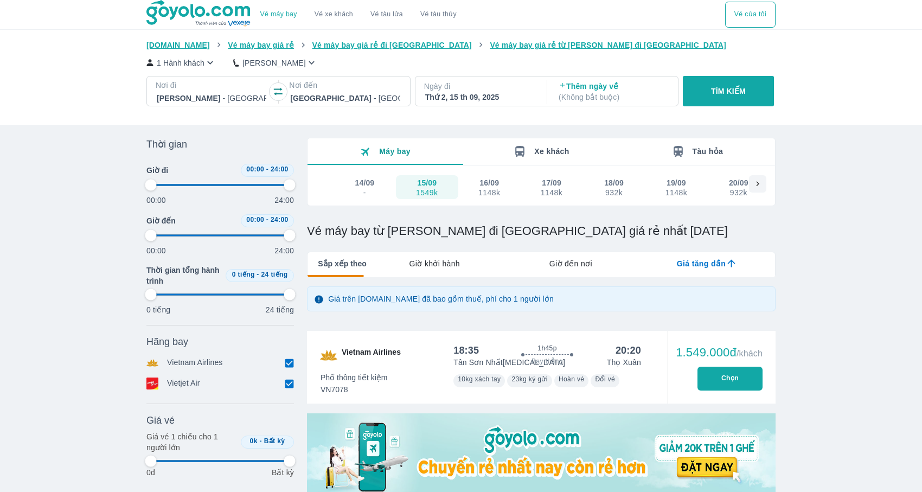
type input "97.9166666666667"
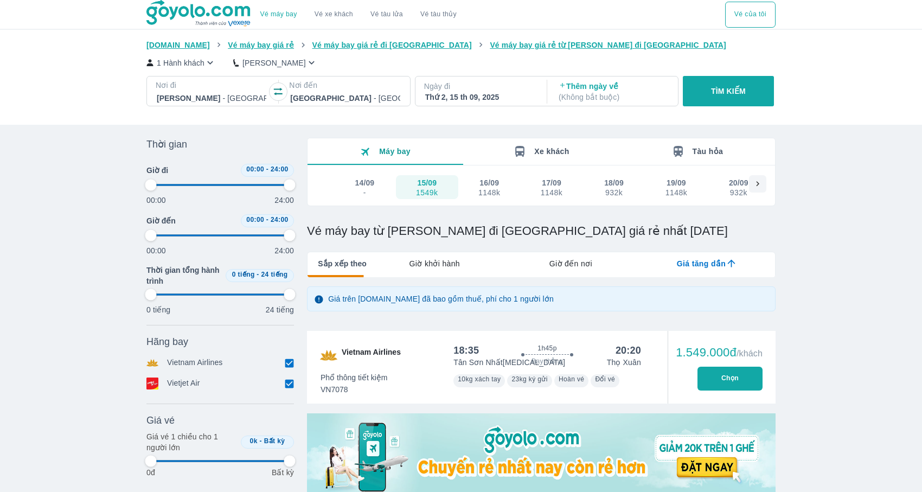
type input "97.9166666666667"
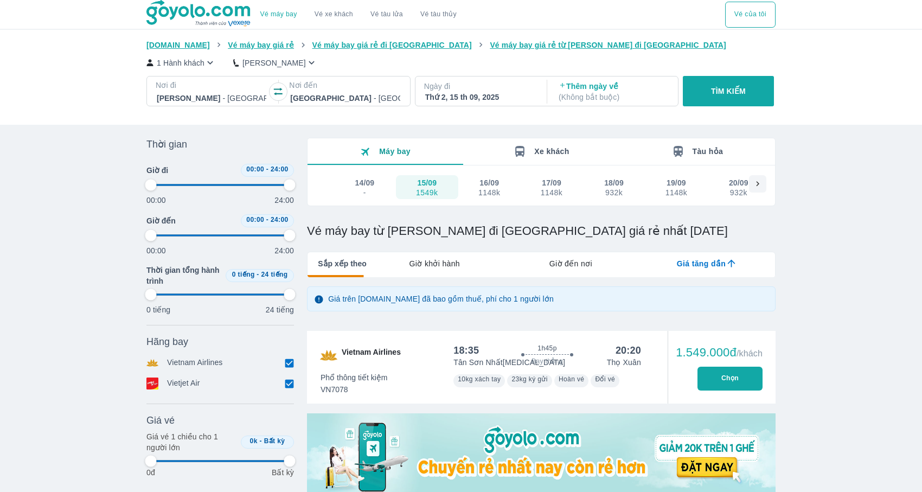
type input "97.9166666666667"
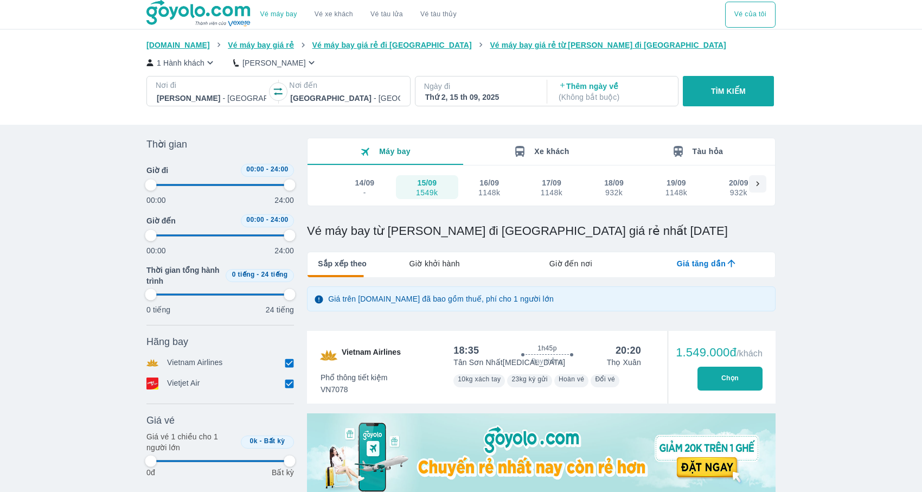
type input "97.9166666666667"
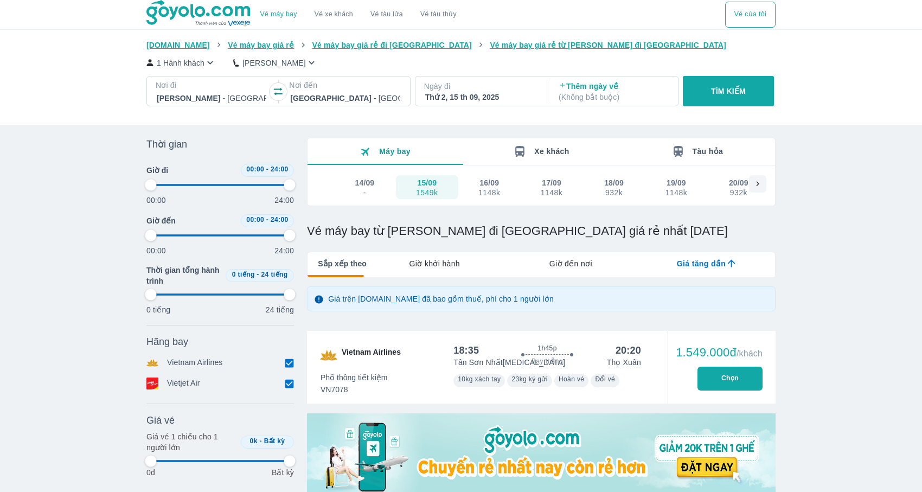
type input "97.9166666666667"
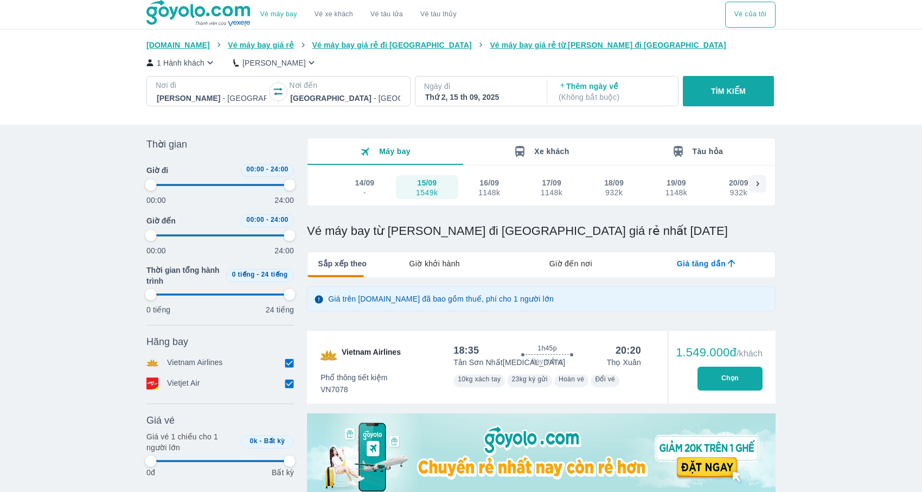
type input "97.9166666666667"
click at [713, 373] on button "Chọn" at bounding box center [729, 378] width 65 height 24
type input "97.9166666666667"
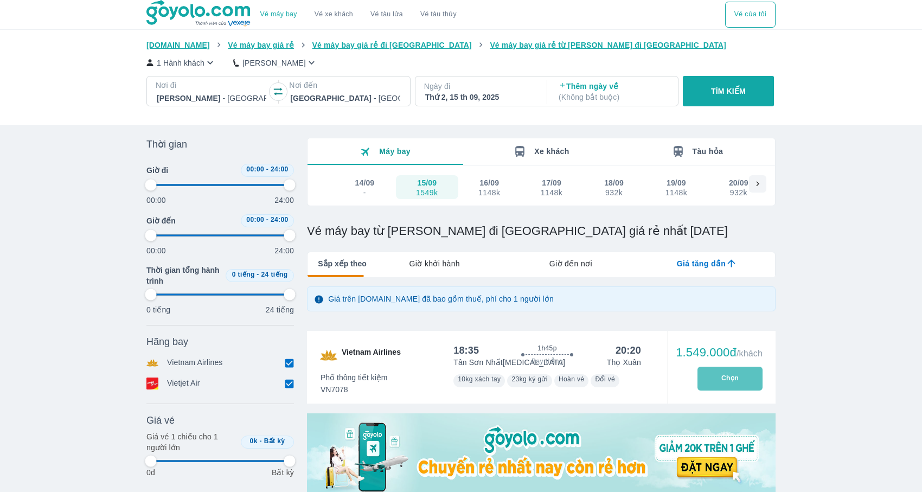
type input "97.9166666666667"
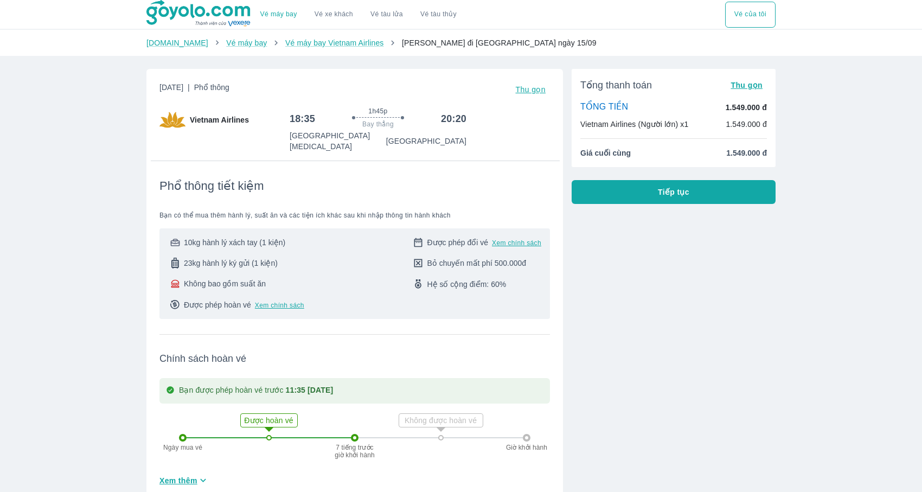
click at [652, 207] on div "Tổng thanh toán Thu gọn TỔNG TIỀN 1.549.000 đ Vietnam Airlines (Người lớn) x1 1…" at bounding box center [669, 366] width 213 height 612
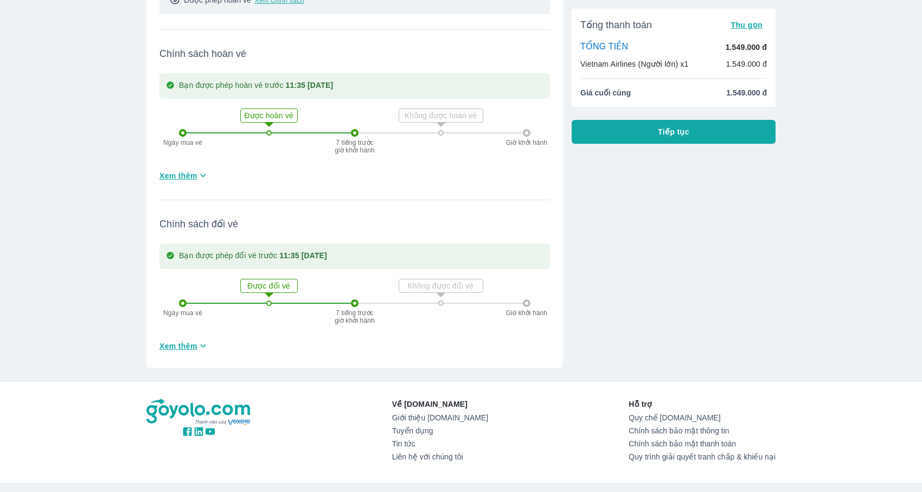
scroll to position [327, 0]
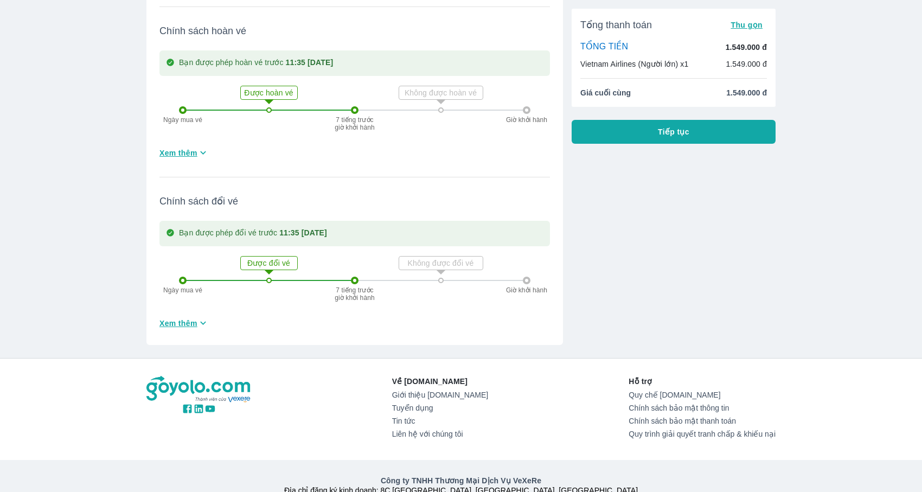
click at [656, 125] on button "Tiếp tục" at bounding box center [673, 132] width 204 height 24
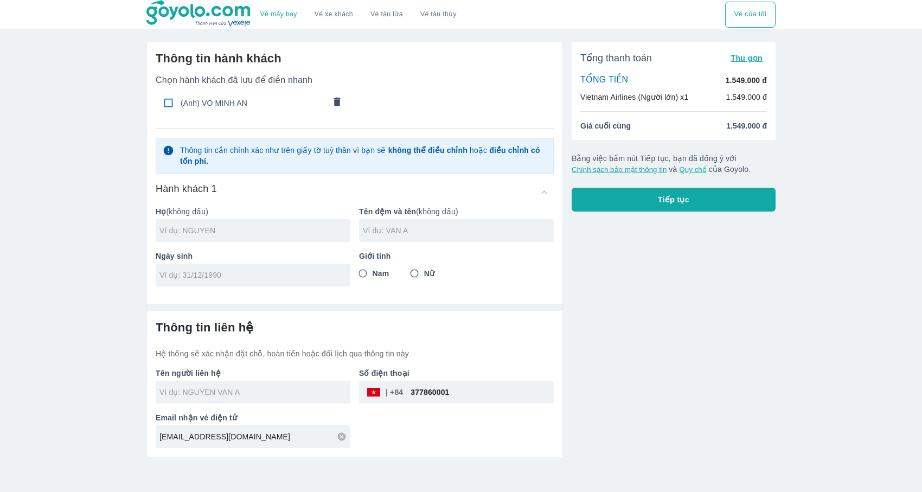
click at [167, 104] on input "checkbox" at bounding box center [168, 102] width 21 height 21
checkbox input "true"
type input "VO"
type input "MINH AN"
type input "12/06/2002"
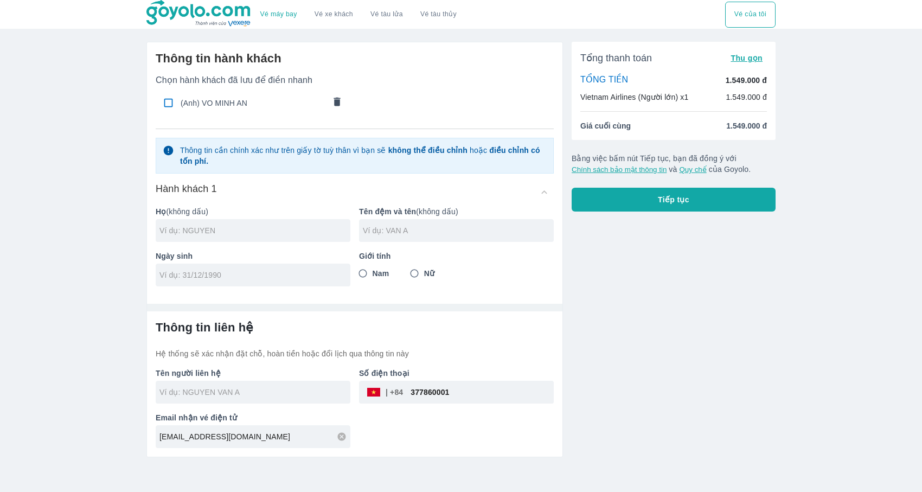
radio input "true"
type input "VO MINH AN"
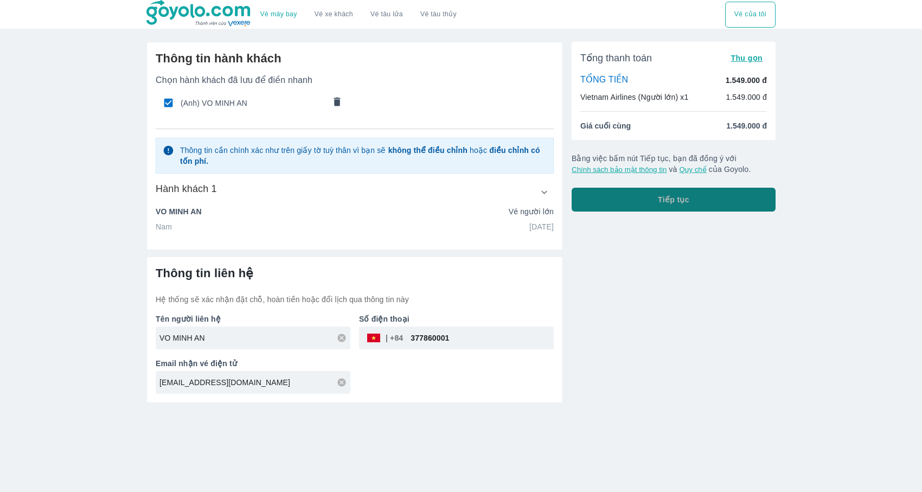
click at [604, 208] on button "Tiếp tục" at bounding box center [673, 200] width 204 height 24
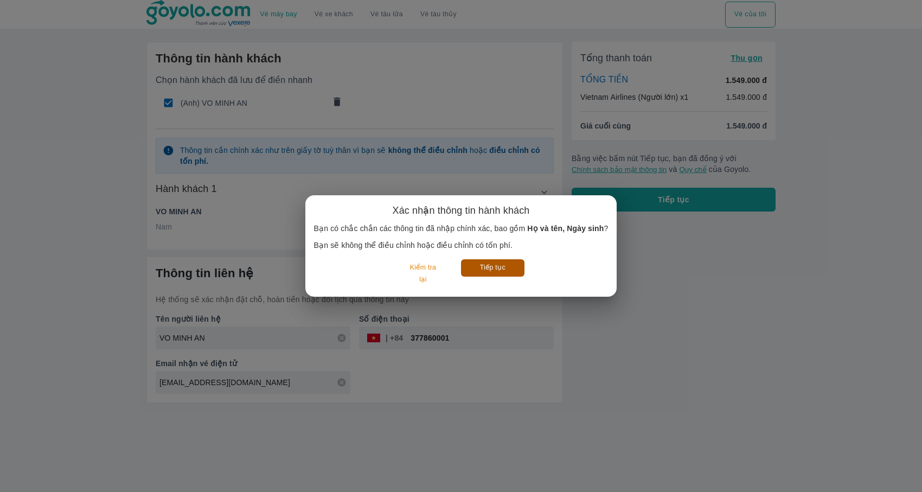
click at [498, 271] on button "Tiếp tục" at bounding box center [492, 267] width 63 height 17
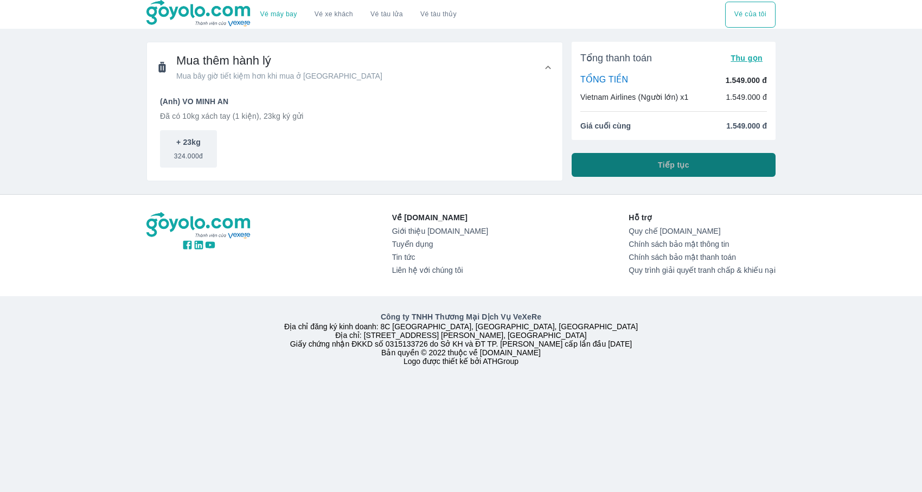
click at [659, 169] on span "Tiếp tục" at bounding box center [673, 164] width 31 height 11
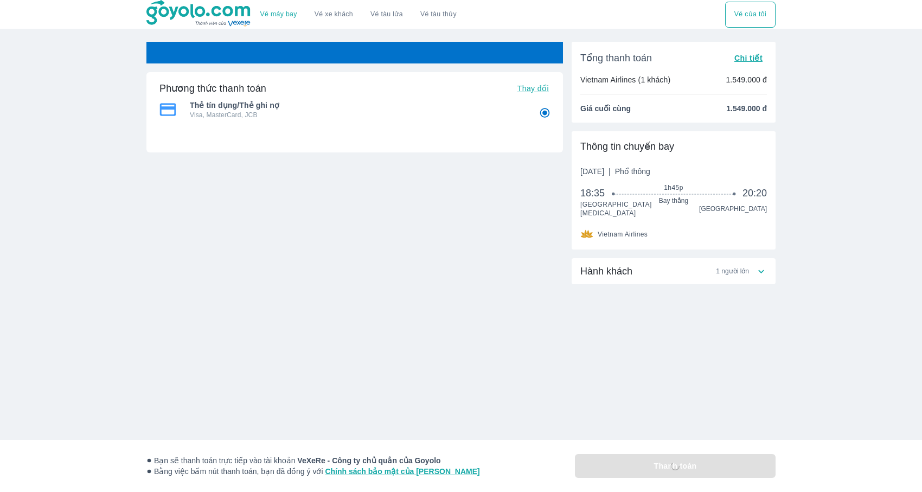
radio input "false"
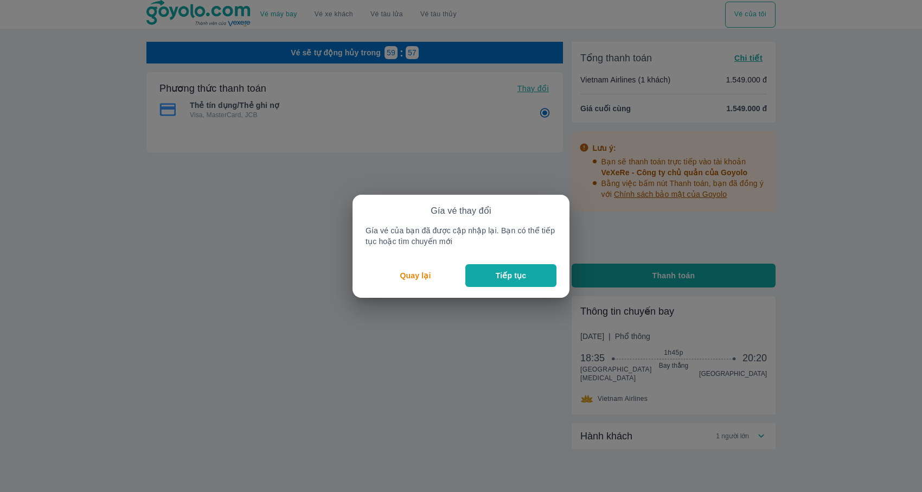
click at [475, 276] on button "Tiếp tục" at bounding box center [510, 275] width 91 height 23
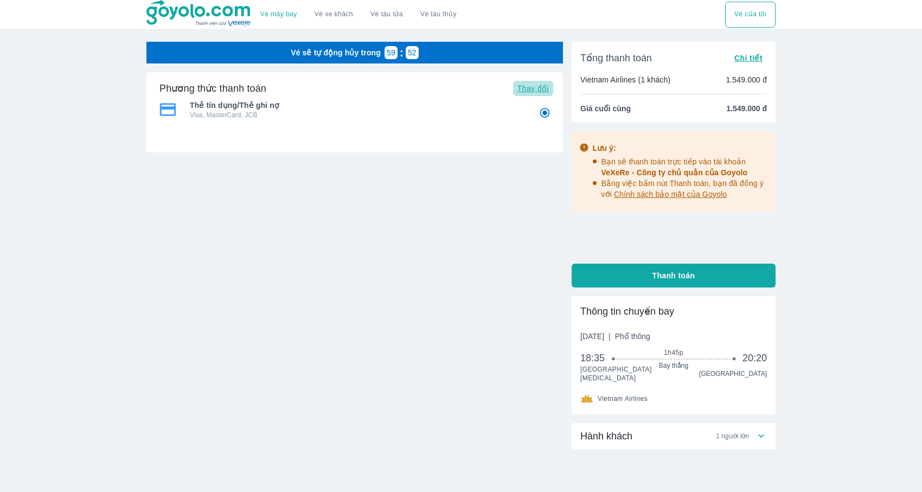
click at [540, 88] on span "Thay đổi" at bounding box center [532, 88] width 31 height 9
radio input "false"
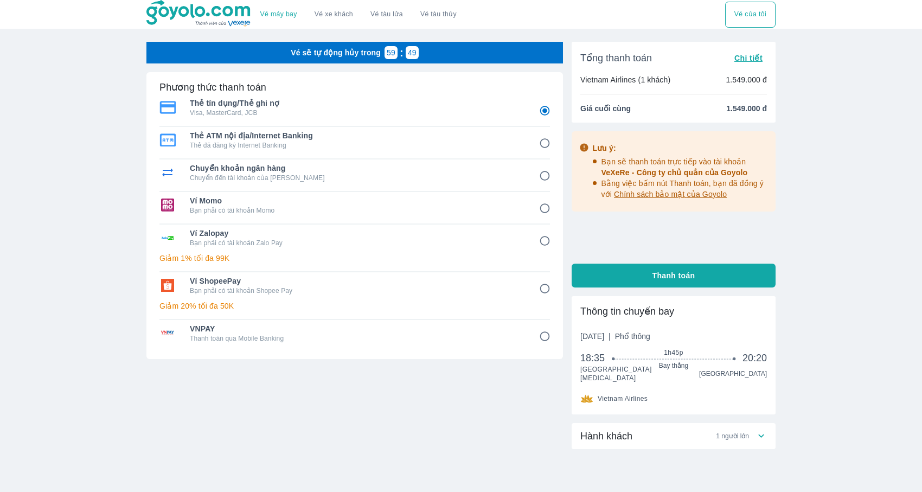
click at [365, 173] on p "Chuyển đến tài khoản của Goyolo" at bounding box center [357, 177] width 334 height 9
radio input "false"
radio input "true"
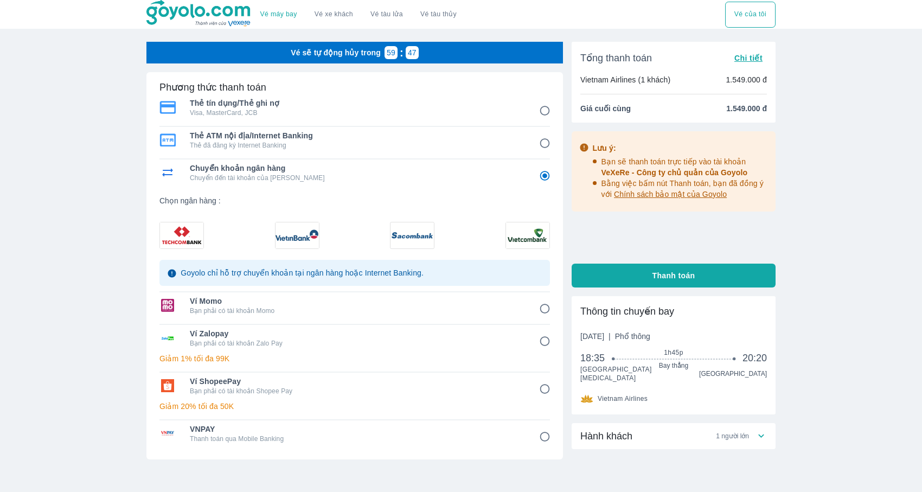
click at [160, 237] on img at bounding box center [181, 235] width 43 height 26
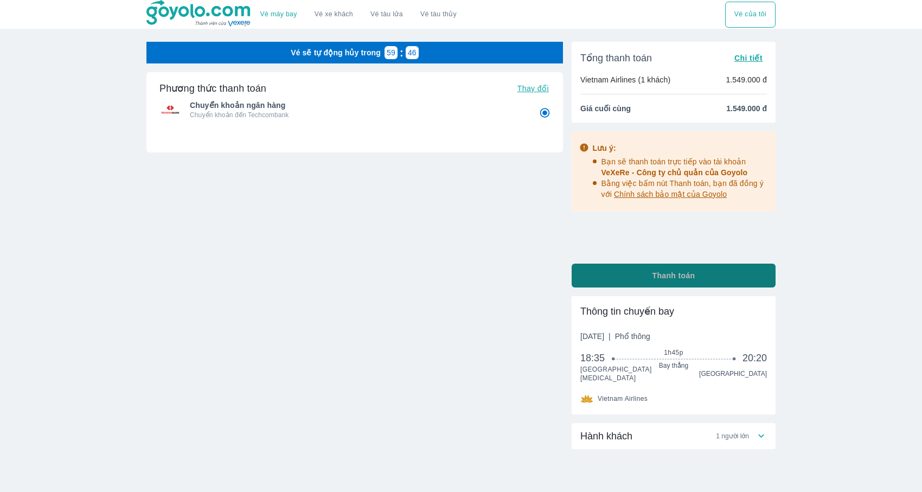
click at [608, 280] on button "Thanh toán" at bounding box center [673, 275] width 204 height 24
click at [683, 278] on span "Thanh toán" at bounding box center [673, 275] width 43 height 11
radio input "false"
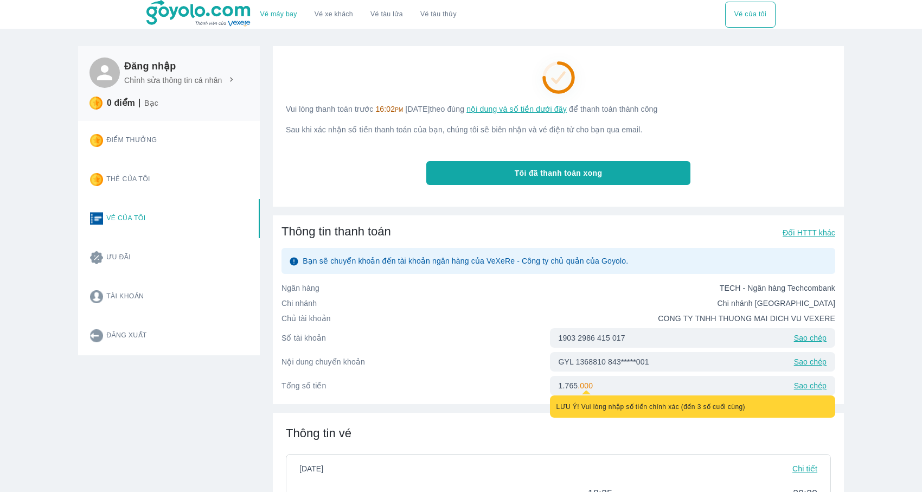
click at [609, 182] on button "Tôi đã thanh toán xong" at bounding box center [558, 173] width 264 height 24
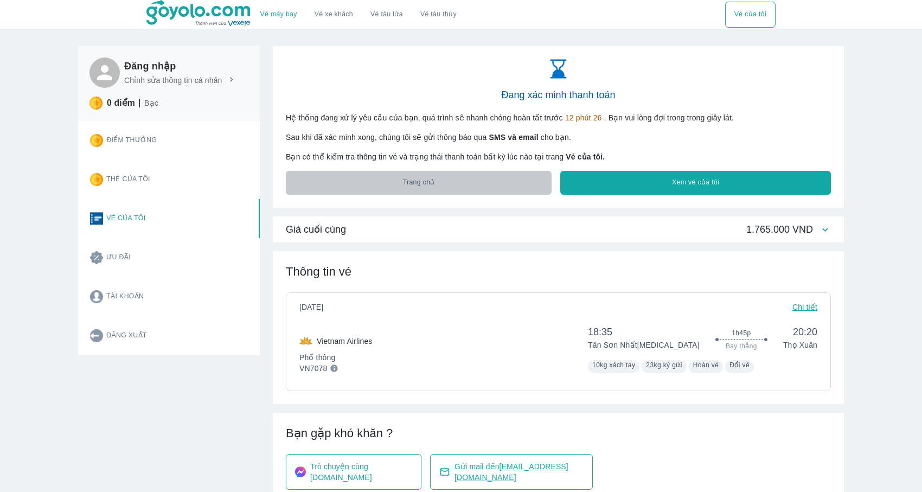
click at [487, 186] on button "Trang chủ" at bounding box center [419, 183] width 266 height 24
